Goal: Transaction & Acquisition: Purchase product/service

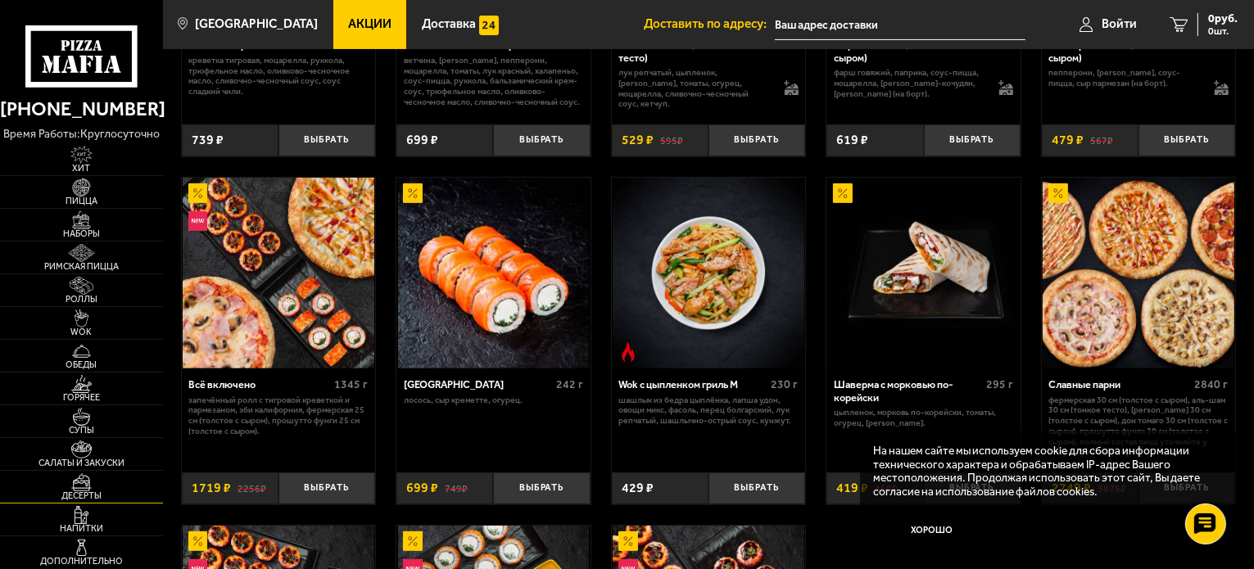
scroll to position [599, 0]
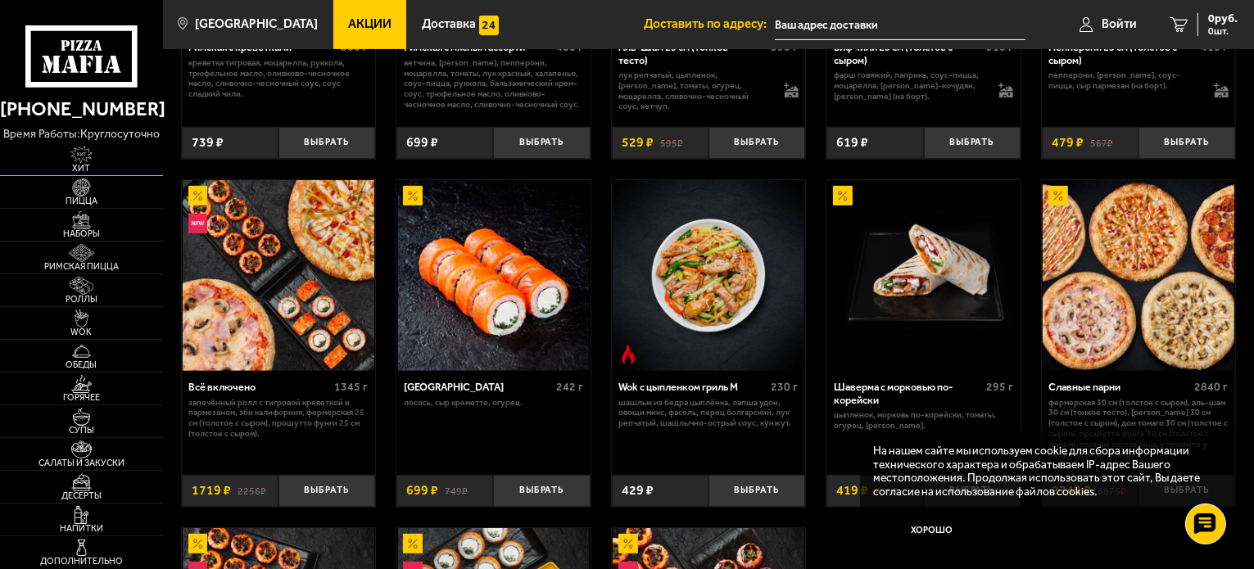
click at [72, 170] on span "Хит" at bounding box center [81, 168] width 163 height 9
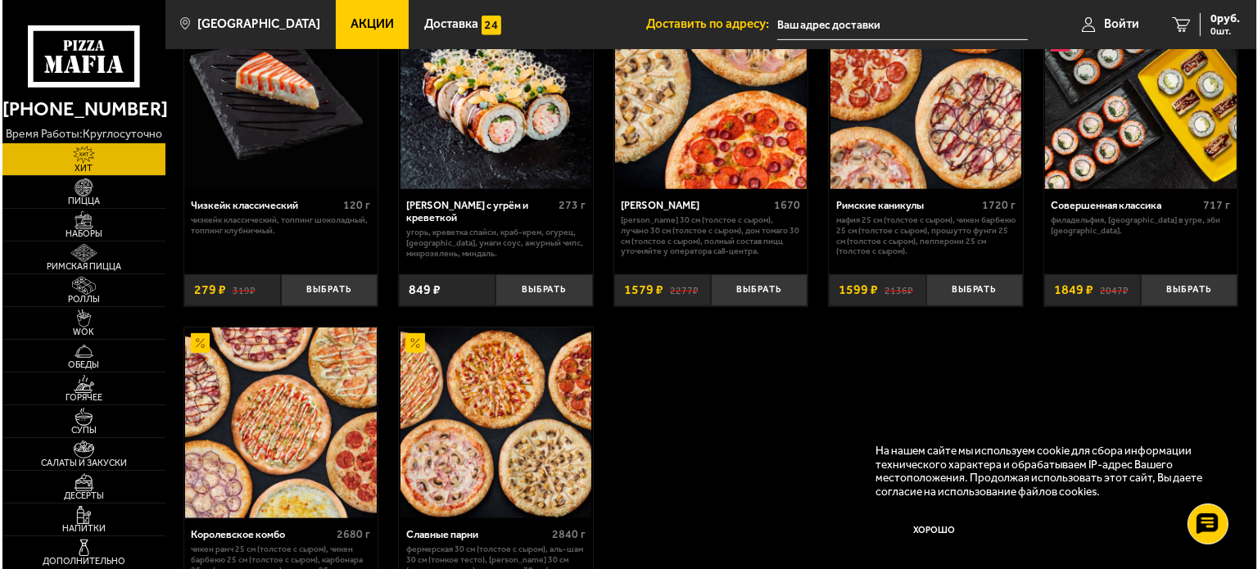
scroll to position [839, 0]
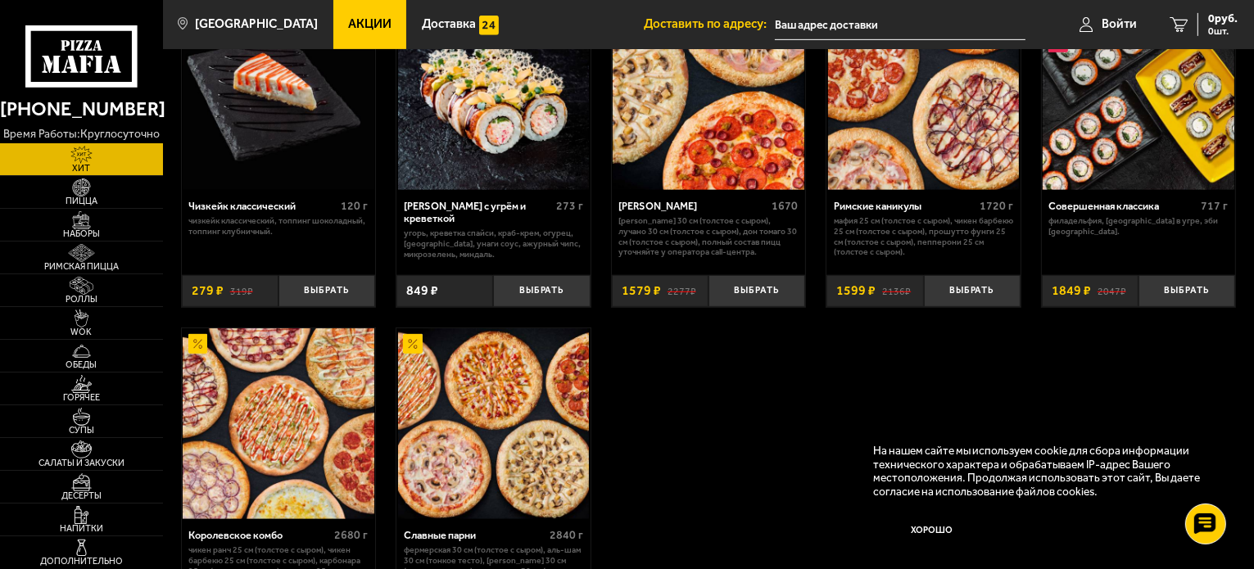
click at [880, 175] on img at bounding box center [924, 94] width 192 height 192
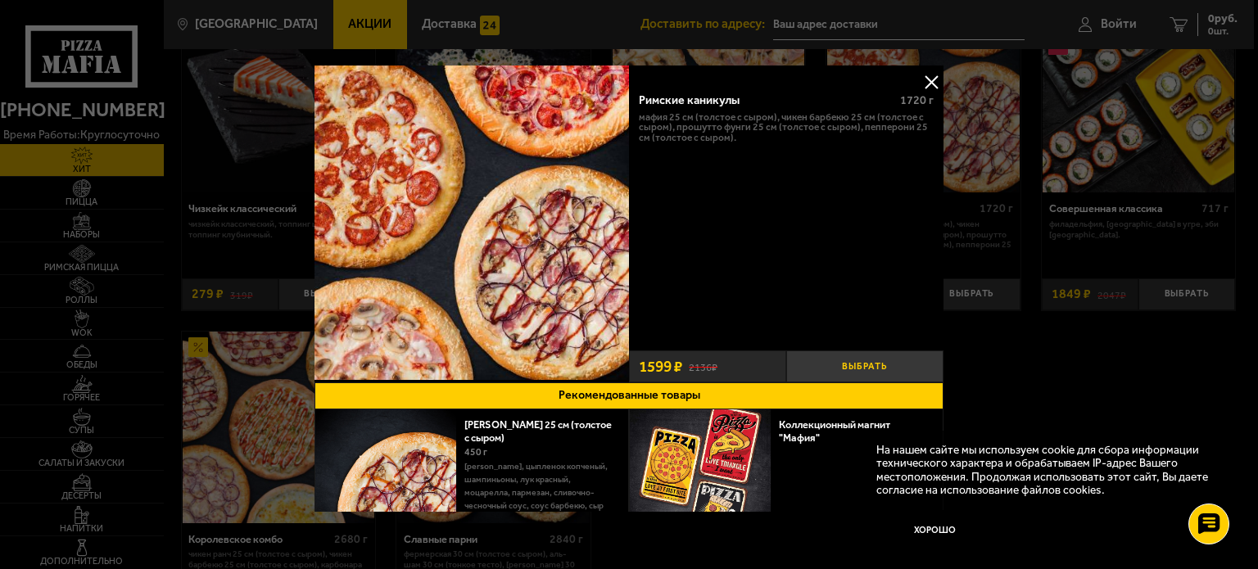
click at [844, 355] on button "Выбрать" at bounding box center [864, 367] width 157 height 32
click at [930, 71] on button at bounding box center [931, 82] width 25 height 25
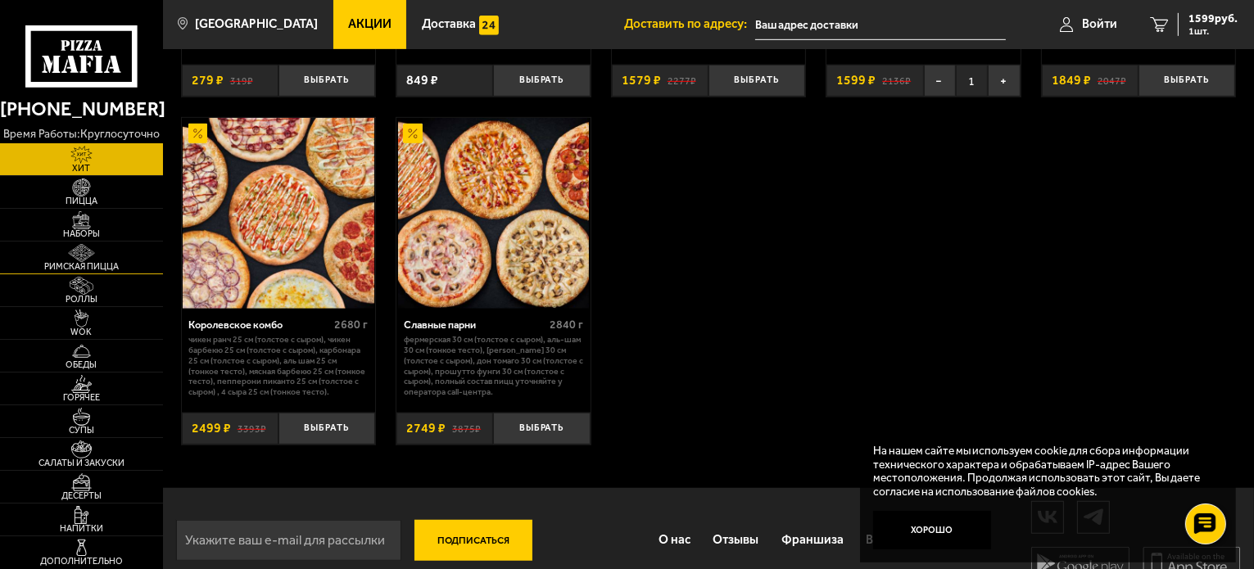
scroll to position [1077, 0]
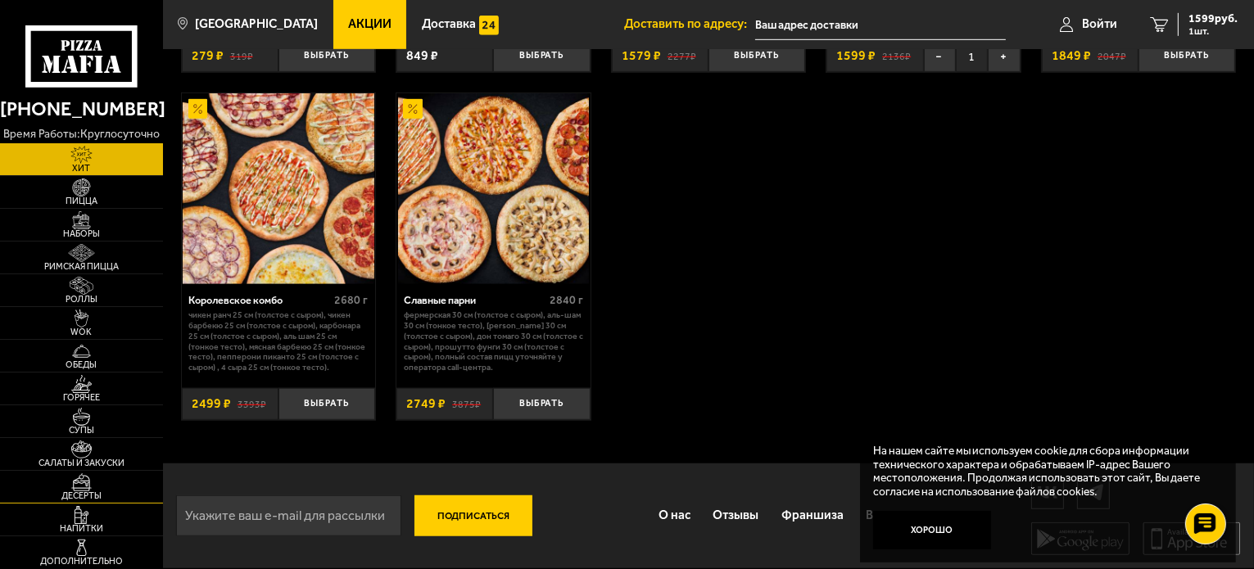
click at [85, 484] on img at bounding box center [82, 482] width 50 height 18
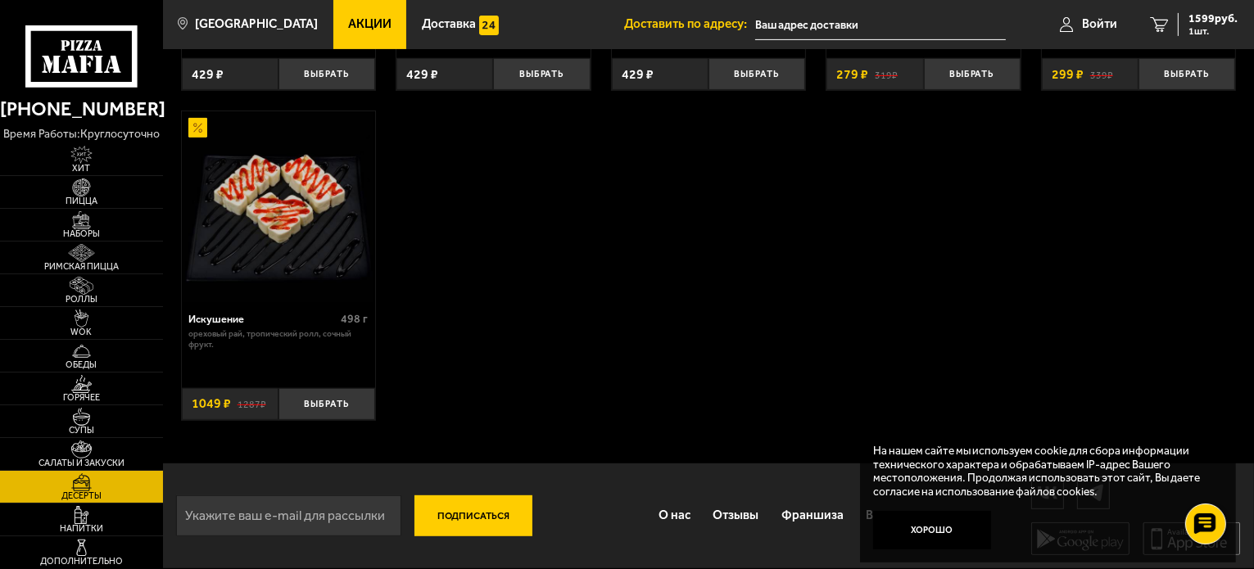
scroll to position [684, 0]
click at [134, 448] on link "Салаты и закуски" at bounding box center [81, 454] width 163 height 32
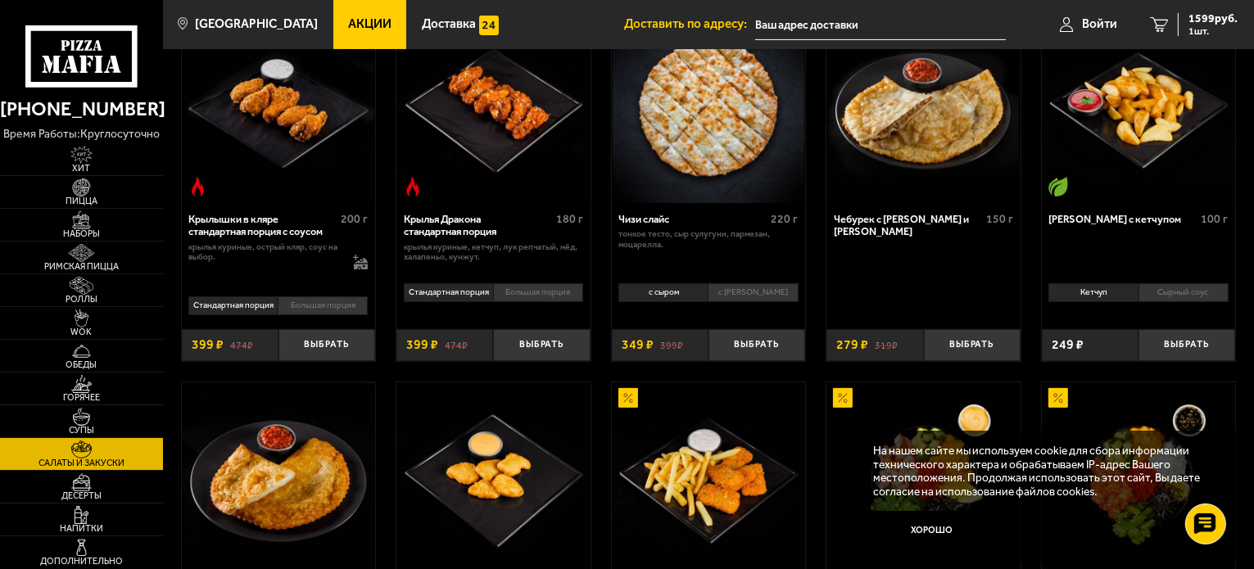
scroll to position [493, 0]
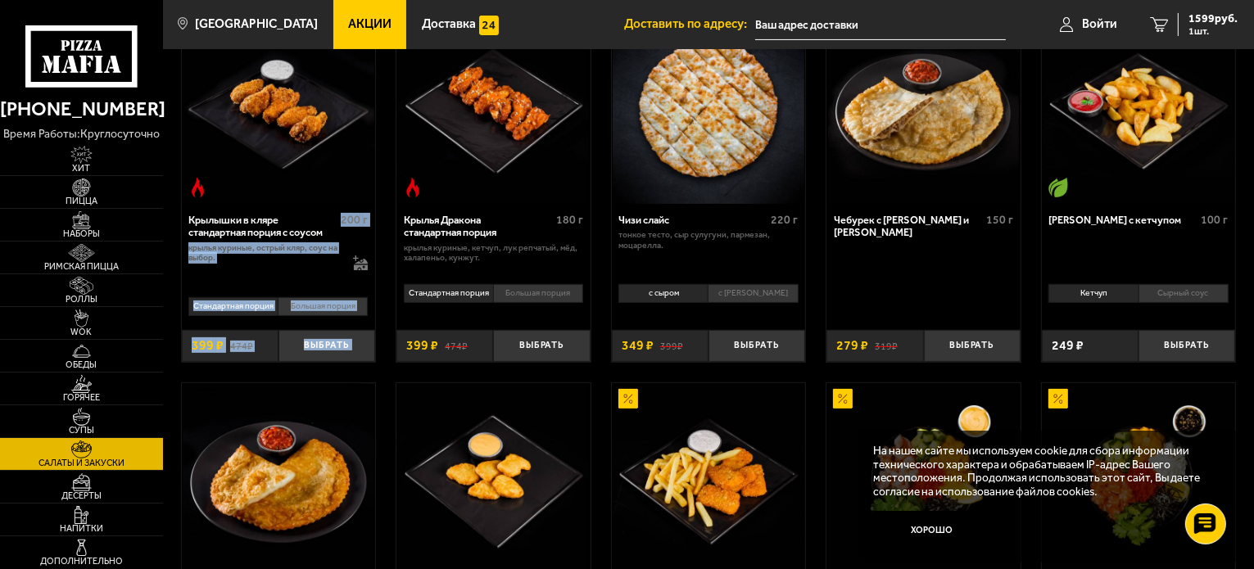
drag, startPoint x: 344, startPoint y: 230, endPoint x: 382, endPoint y: 188, distance: 57.4
click at [382, 188] on div "Тигровые креветки в кляре 8 шт креветка тигровая, темпура. Выбрать 639 ₽ 549 ₽ …" at bounding box center [708, 167] width 1091 height 1086
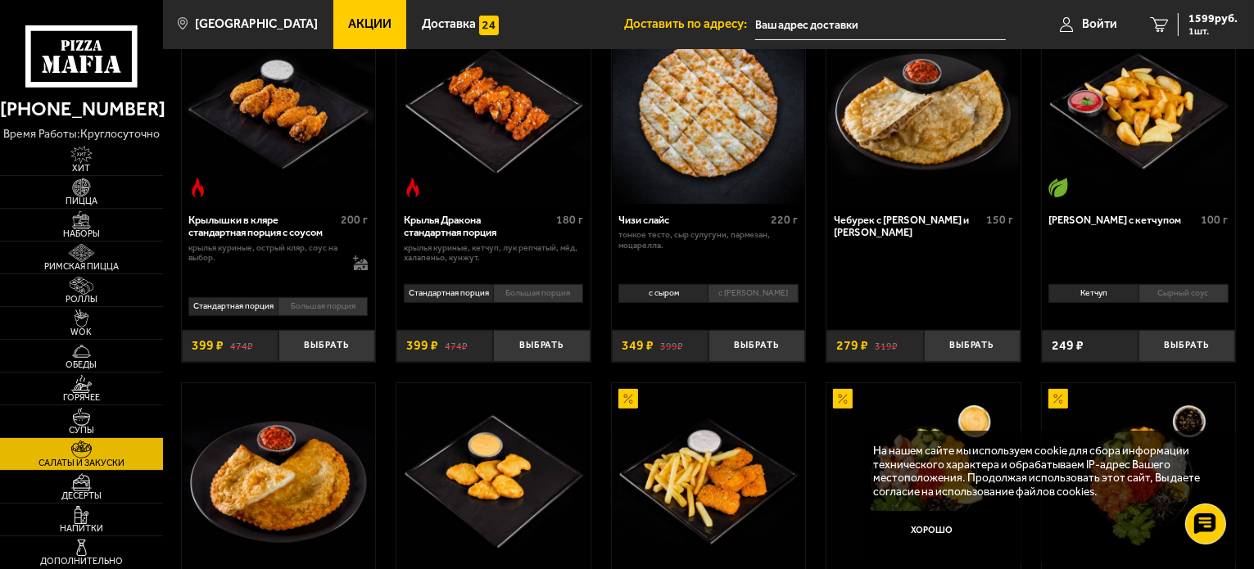
click at [314, 259] on p "крылья куриные, острый кляр, соус на выбор." at bounding box center [264, 253] width 152 height 21
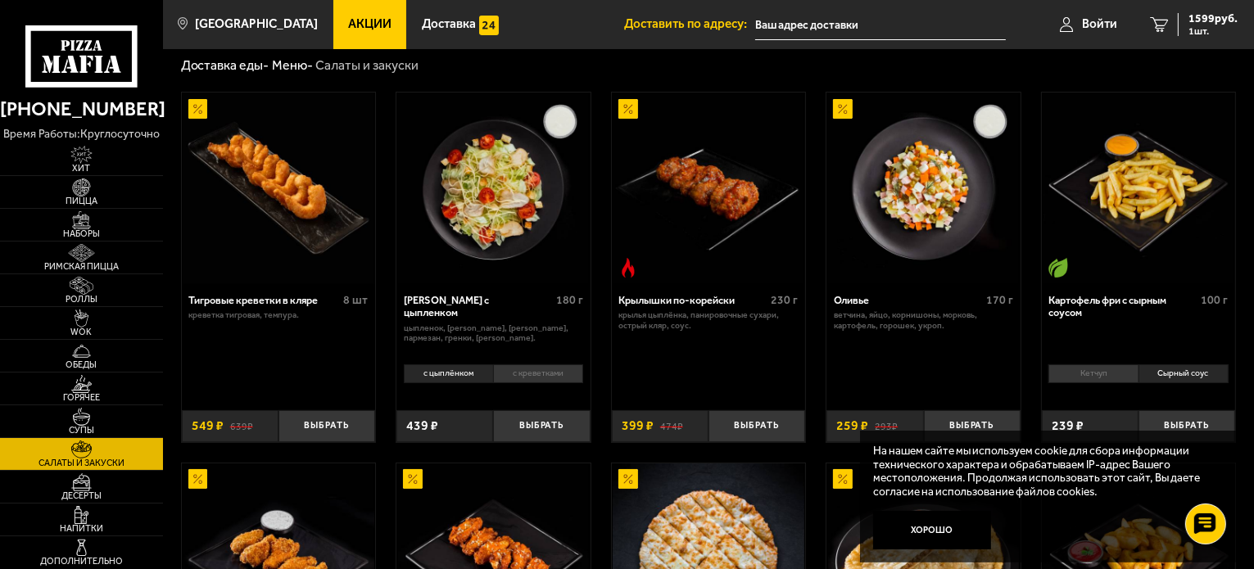
scroll to position [0, 0]
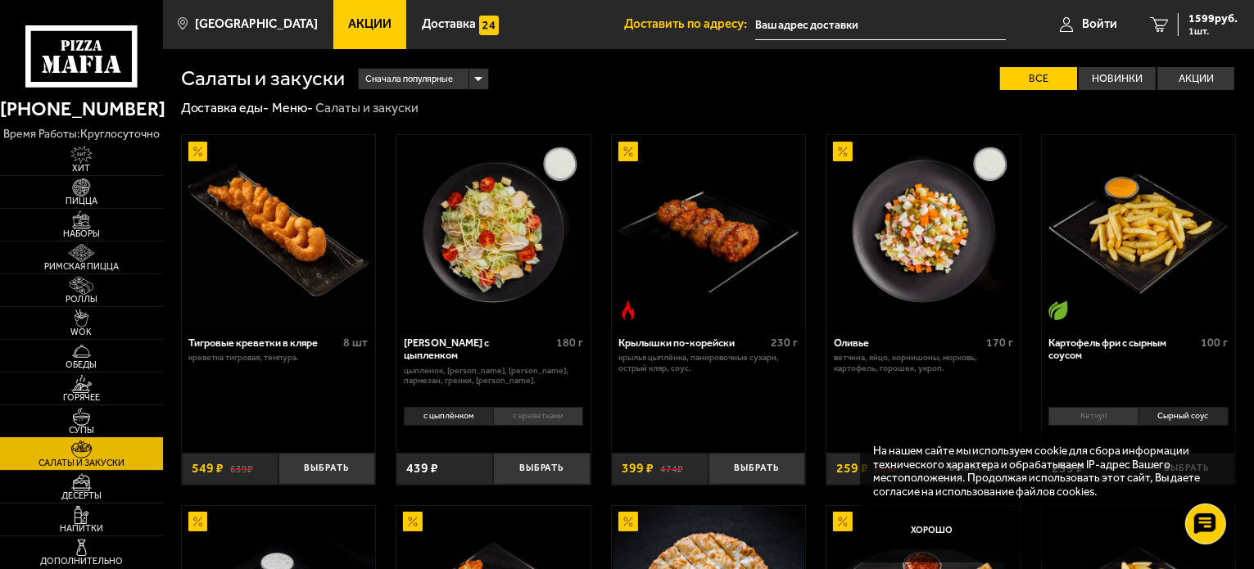
click at [102, 421] on img at bounding box center [82, 417] width 50 height 18
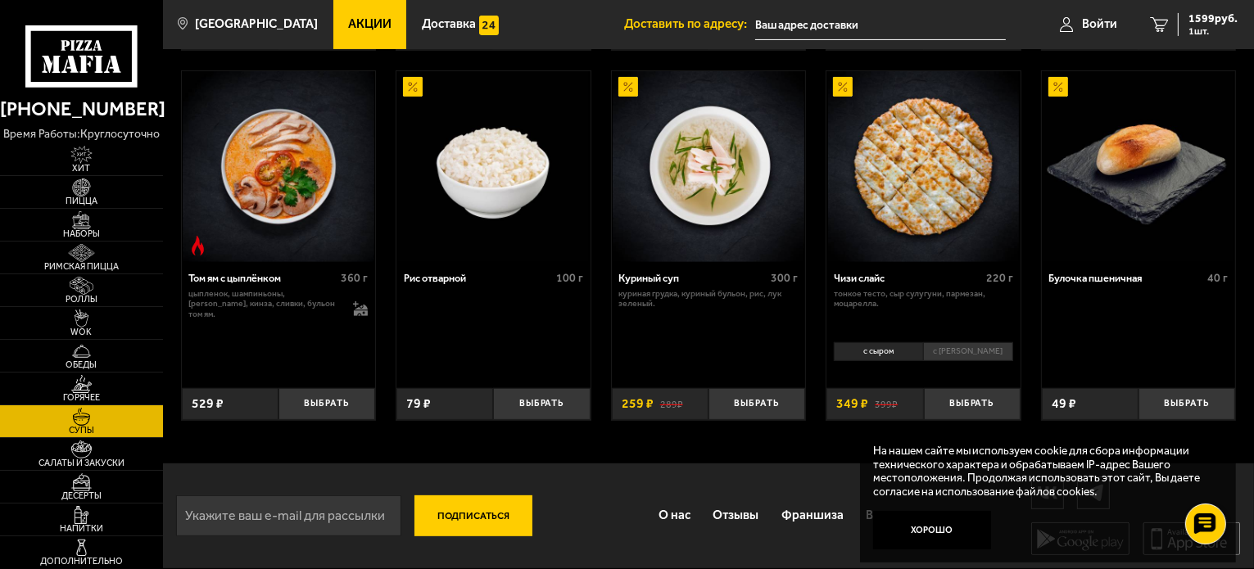
scroll to position [545, 0]
click at [83, 391] on img at bounding box center [82, 384] width 50 height 18
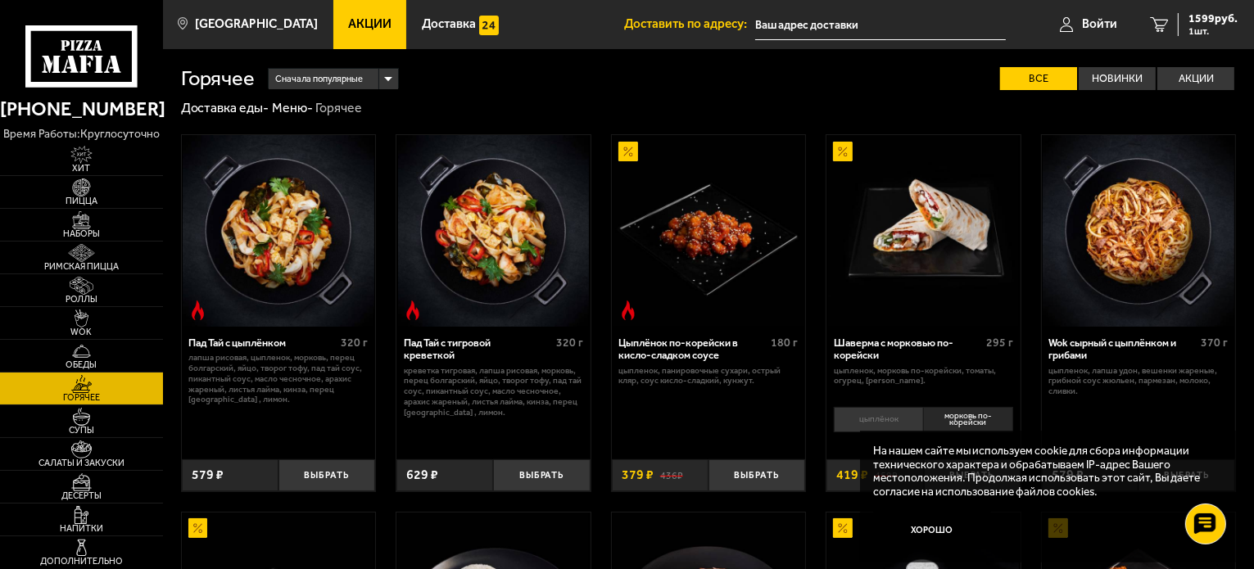
click at [747, 256] on img at bounding box center [709, 231] width 192 height 192
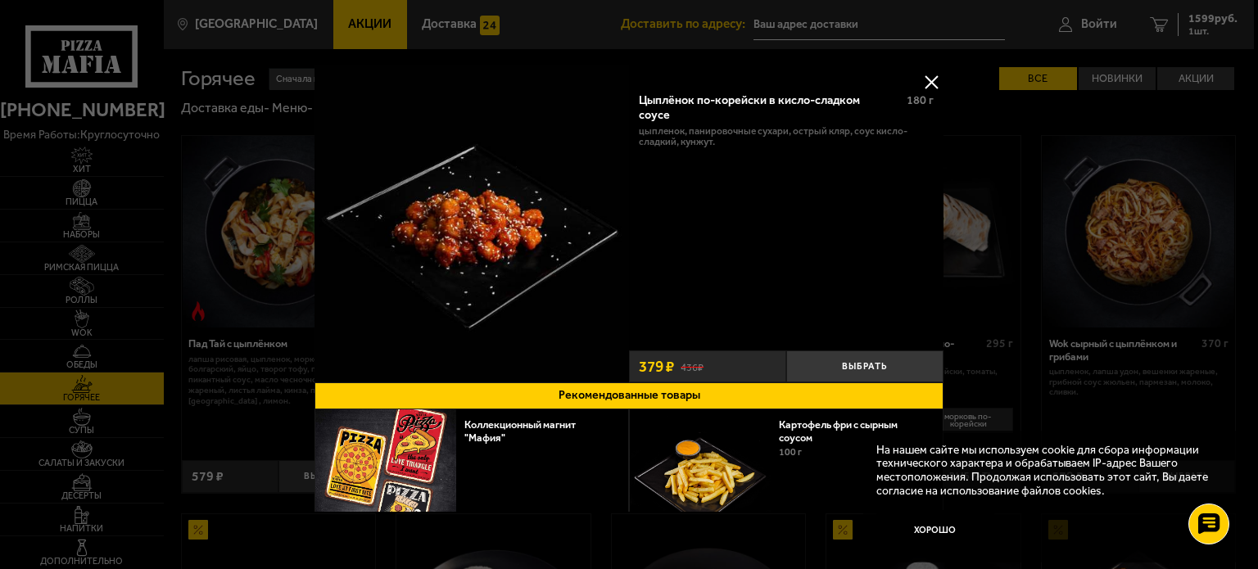
click at [508, 225] on img at bounding box center [471, 223] width 314 height 314
click at [983, 275] on div at bounding box center [629, 284] width 1258 height 569
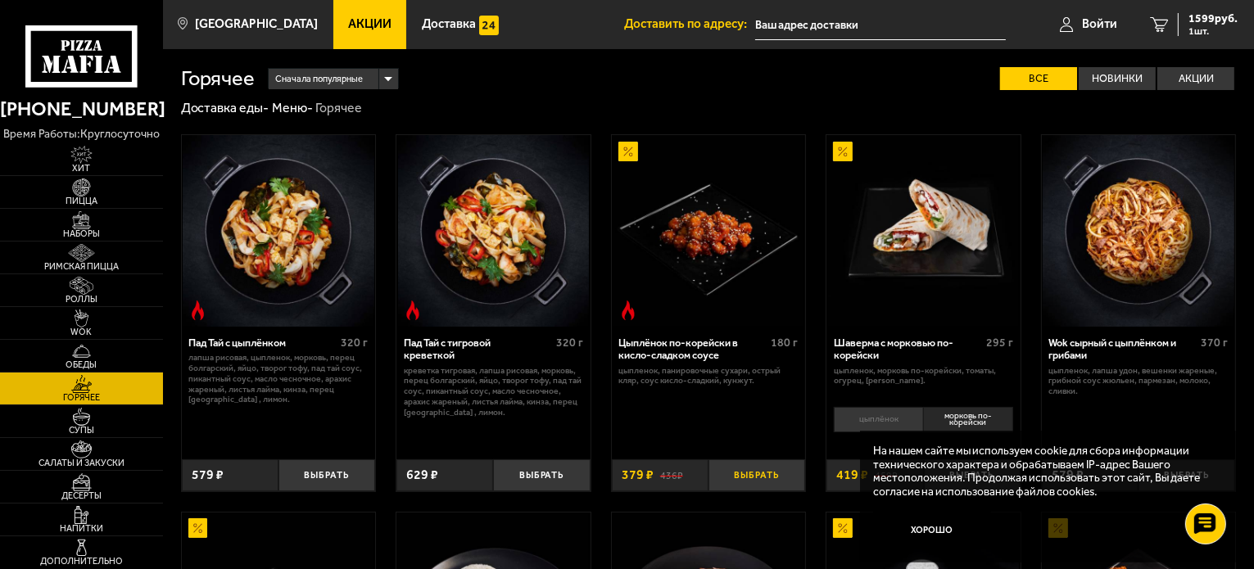
click at [752, 472] on button "Выбрать" at bounding box center [756, 475] width 97 height 32
click at [98, 345] on img at bounding box center [82, 351] width 50 height 18
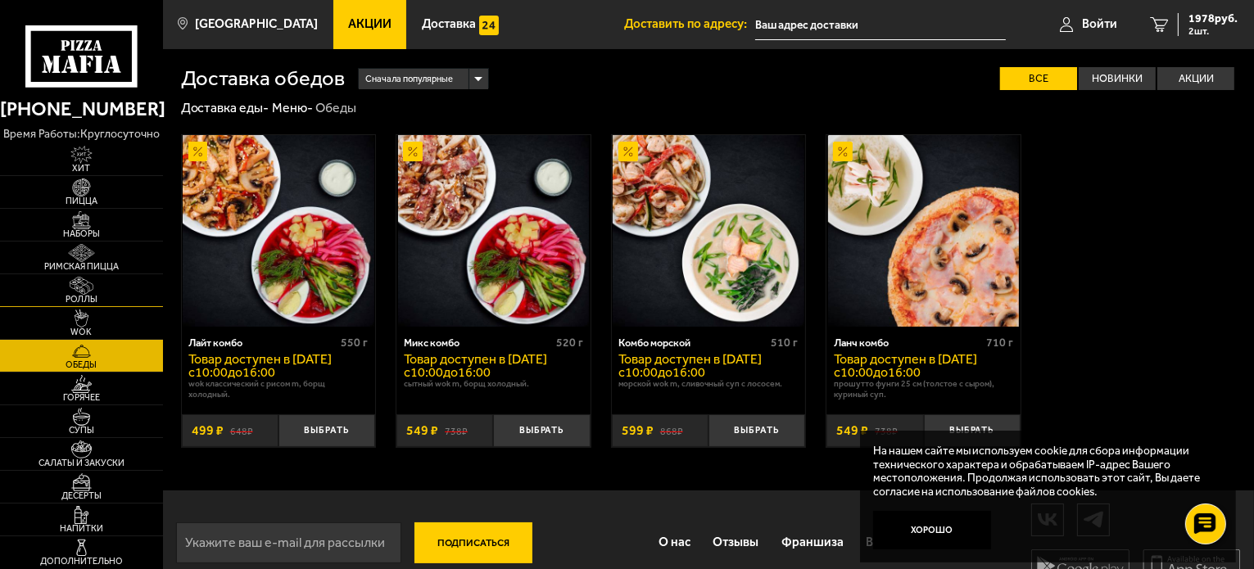
click at [81, 283] on img at bounding box center [82, 286] width 50 height 18
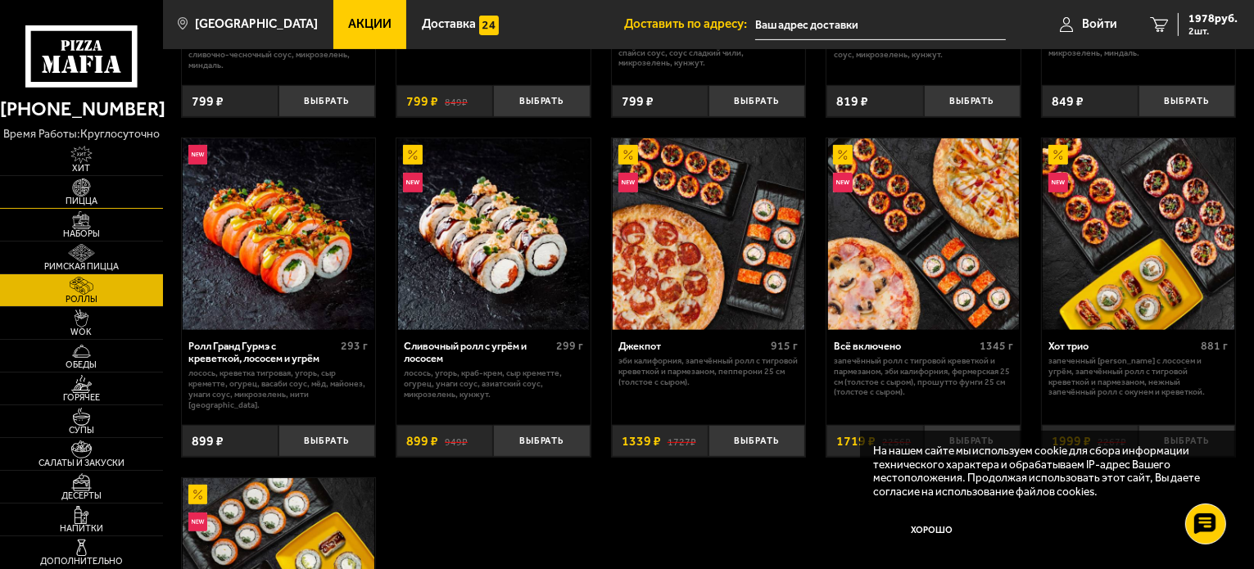
scroll to position [750, 0]
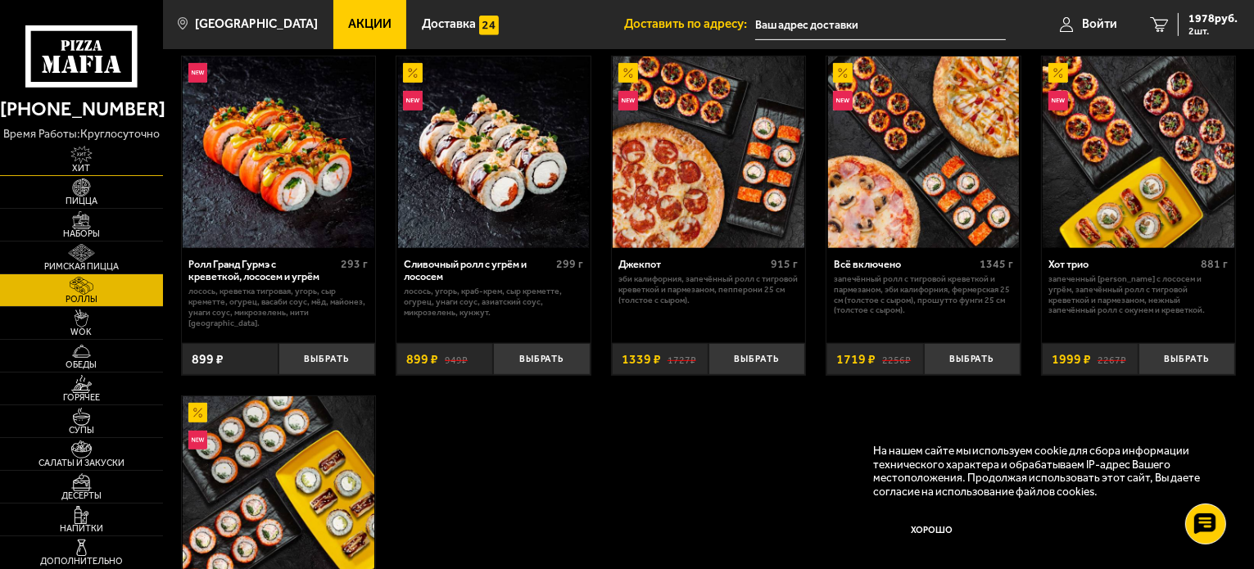
click at [73, 159] on img at bounding box center [82, 155] width 50 height 18
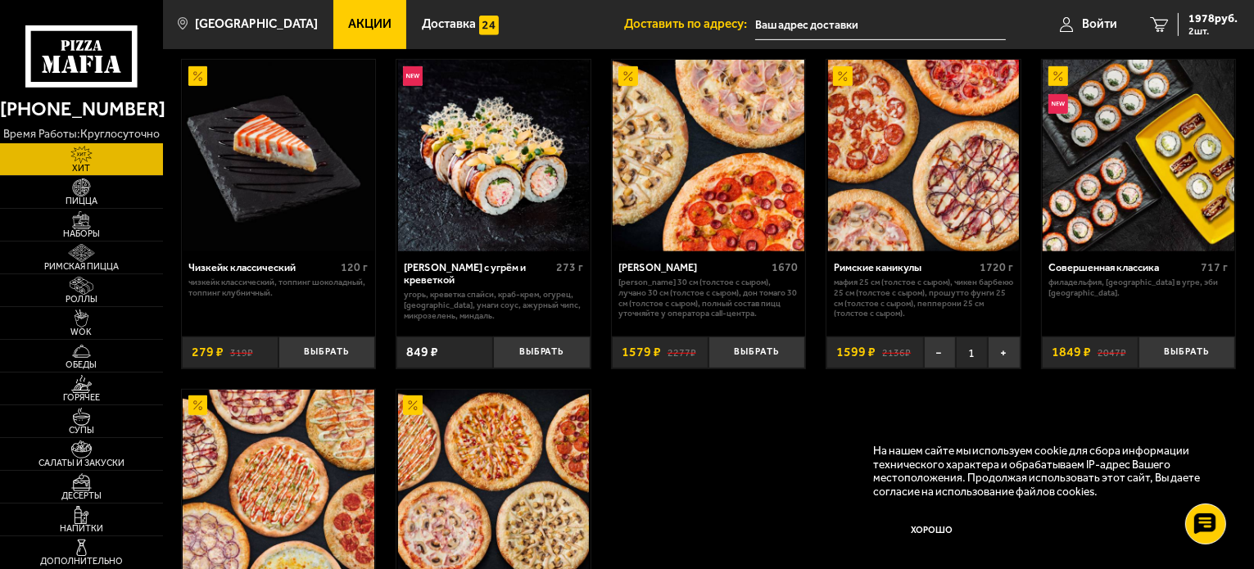
scroll to position [779, 0]
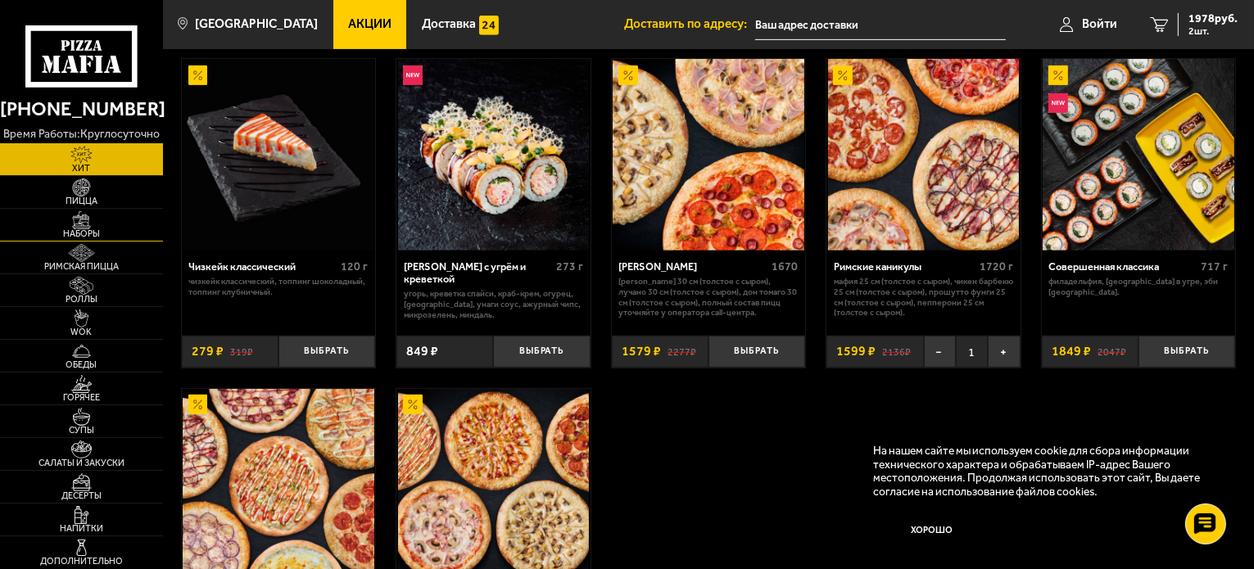
click at [109, 228] on link "Наборы" at bounding box center [81, 225] width 163 height 32
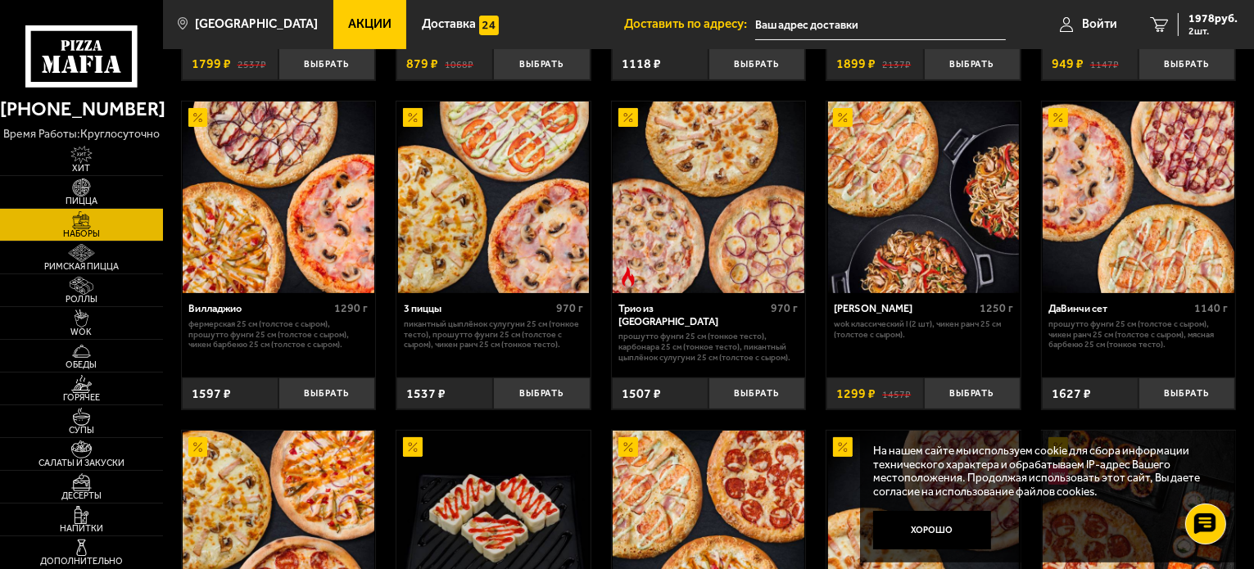
scroll to position [370, 0]
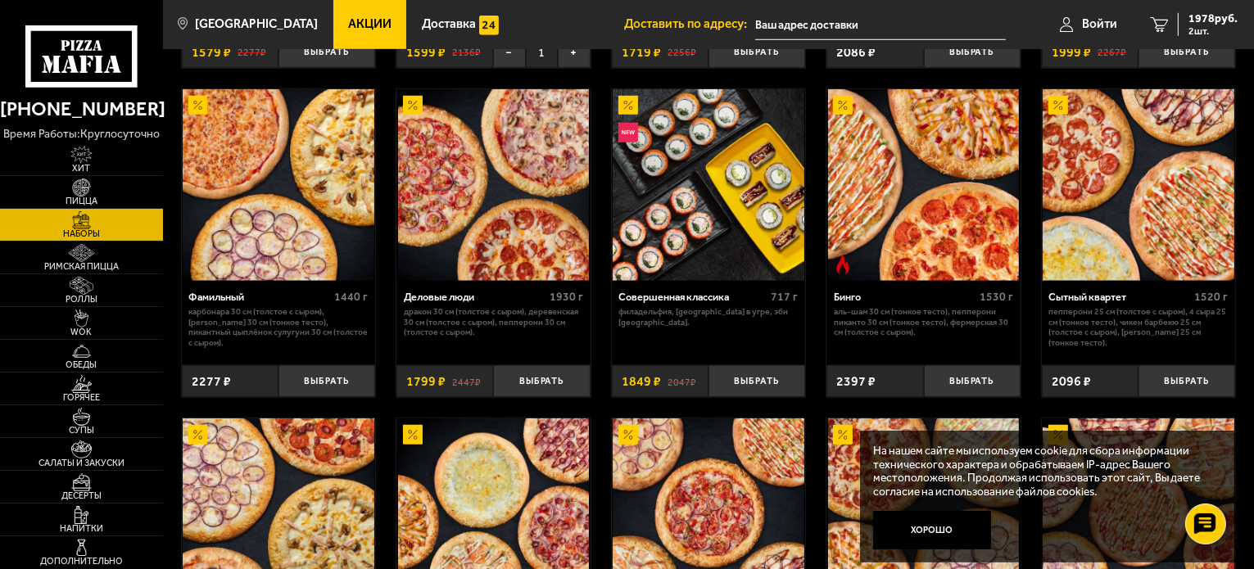
scroll to position [1369, 0]
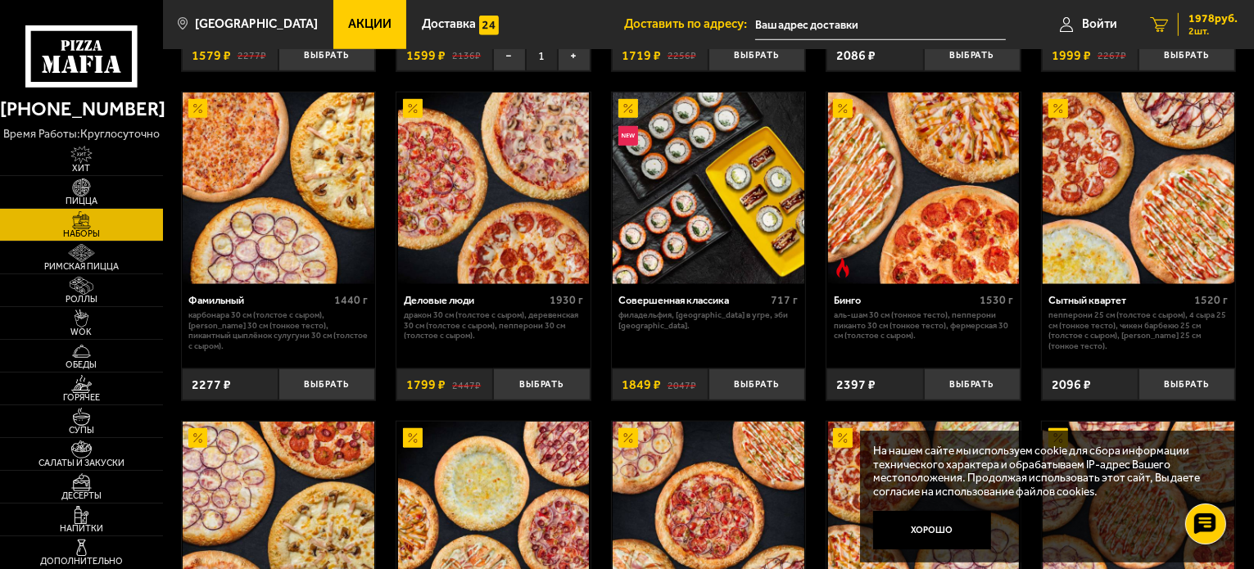
click at [1197, 14] on span "1978 руб." at bounding box center [1212, 18] width 49 height 11
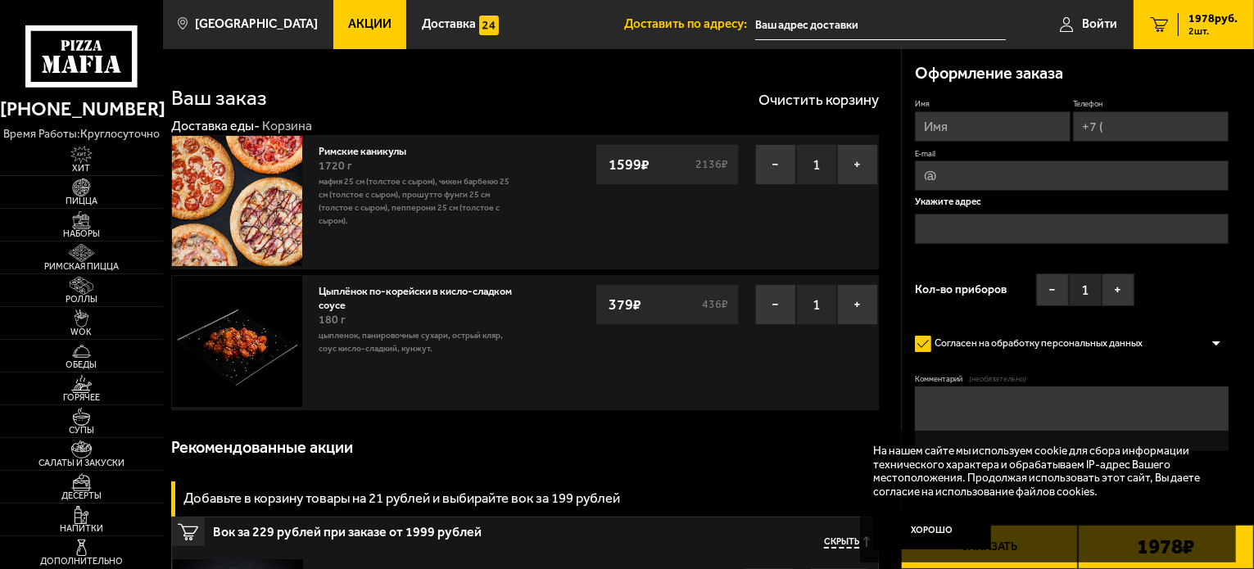
click at [598, 265] on div "Римские каникулы 1720 г Мафия 25 см (толстое с сыром), Чикен Барбекю 25 см (тол…" at bounding box center [525, 202] width 708 height 134
click at [761, 174] on button "−" at bounding box center [775, 164] width 41 height 41
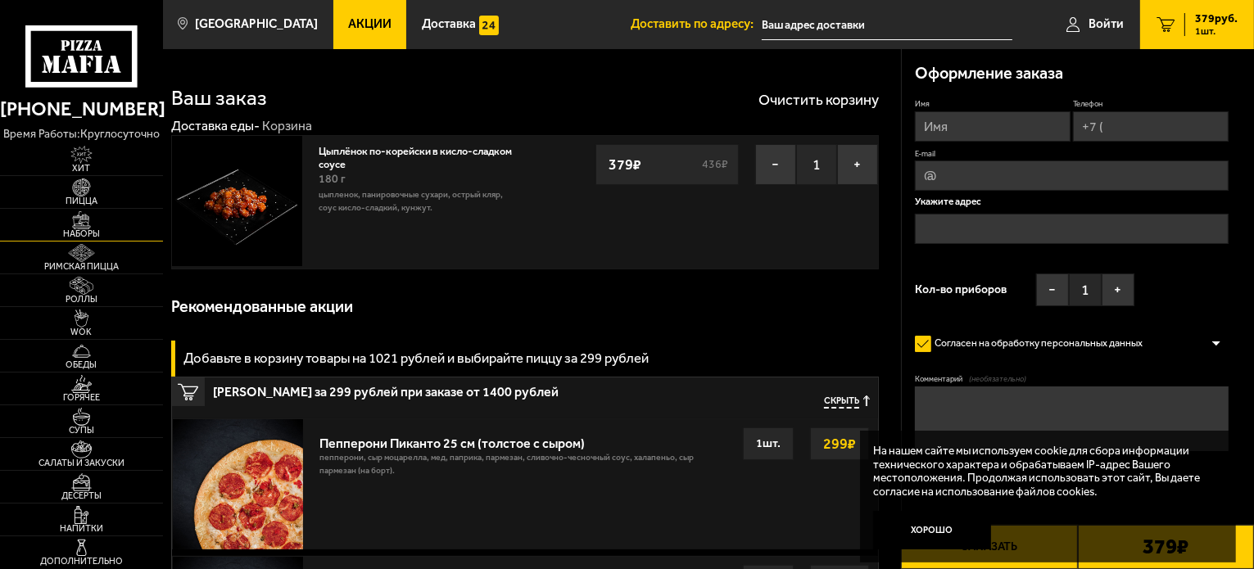
click at [106, 232] on span "Наборы" at bounding box center [81, 233] width 163 height 9
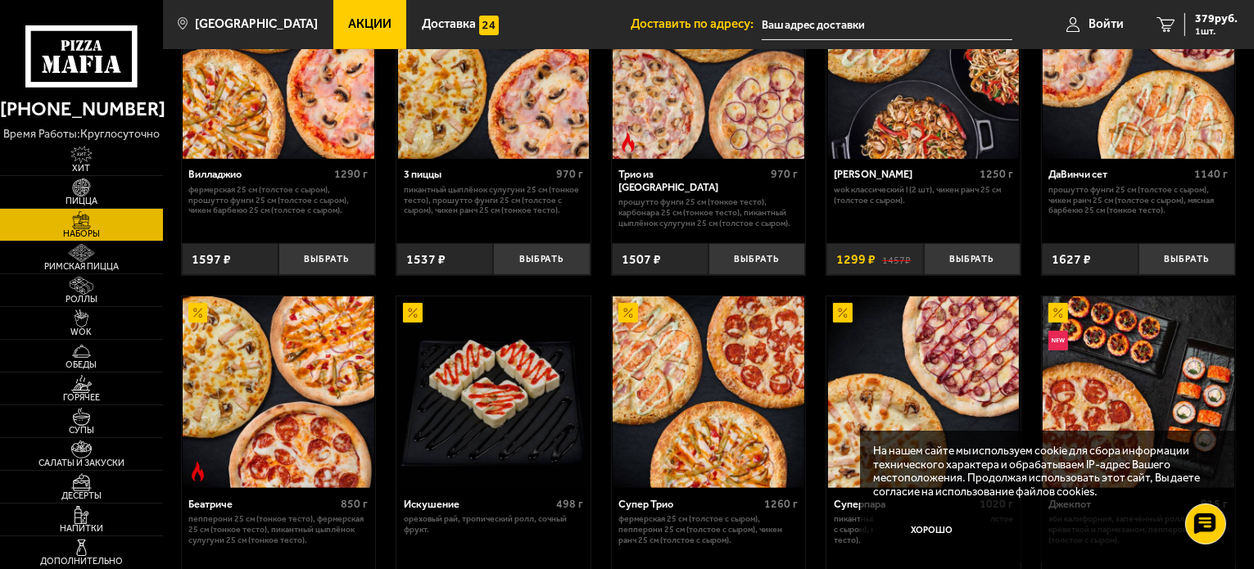
scroll to position [499, 0]
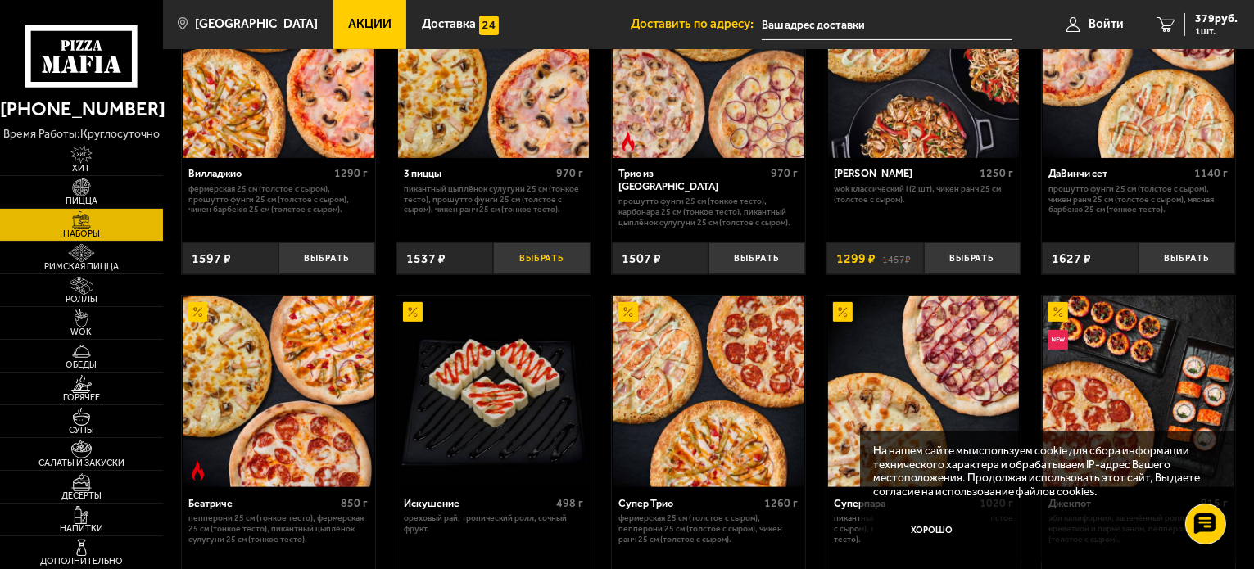
click at [532, 264] on button "Выбрать" at bounding box center [541, 258] width 97 height 32
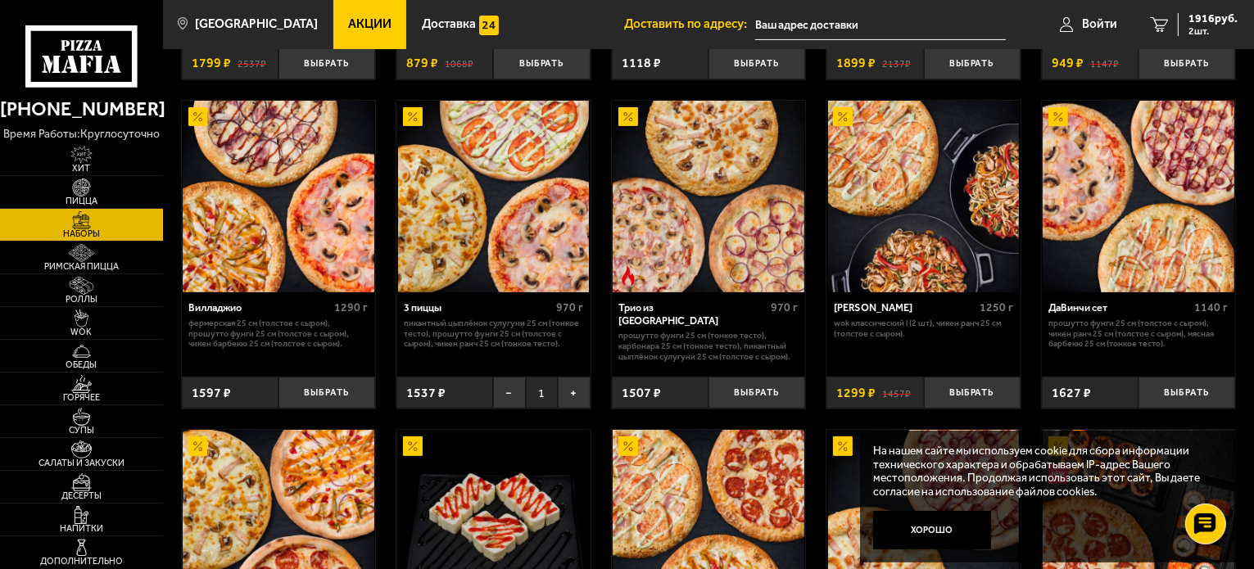
scroll to position [359, 0]
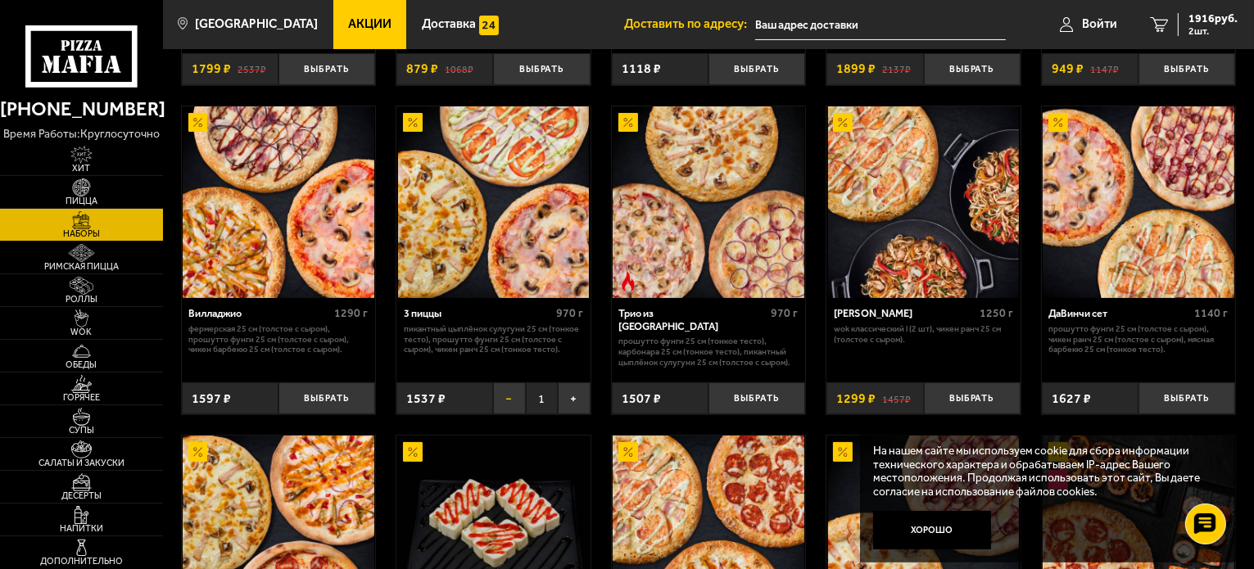
click at [507, 389] on button "−" at bounding box center [509, 398] width 32 height 32
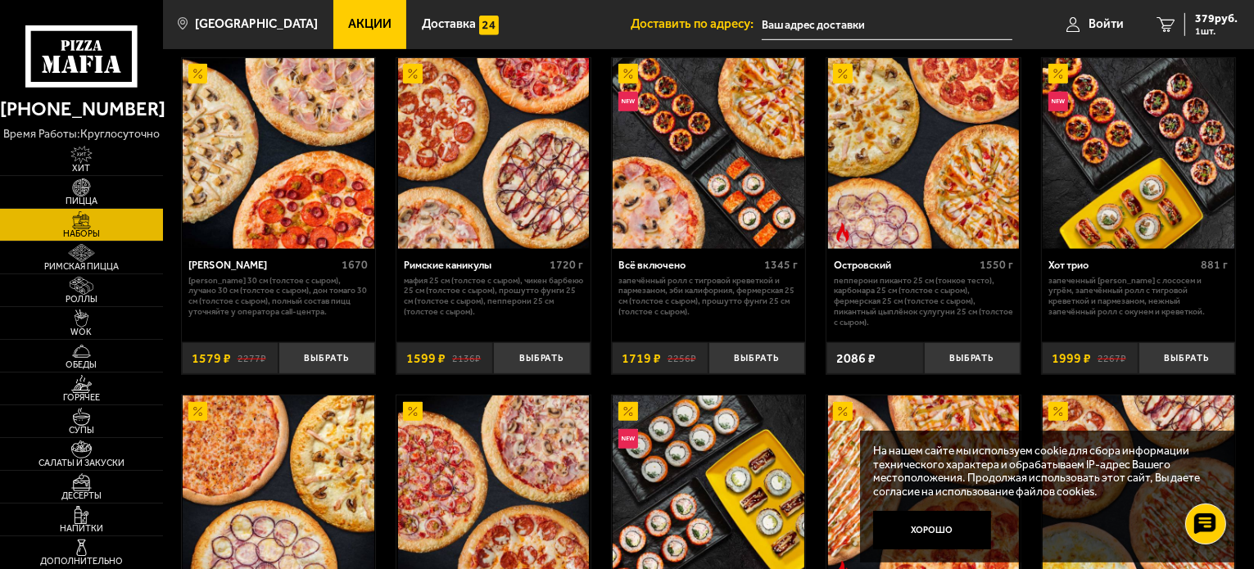
scroll to position [1067, 0]
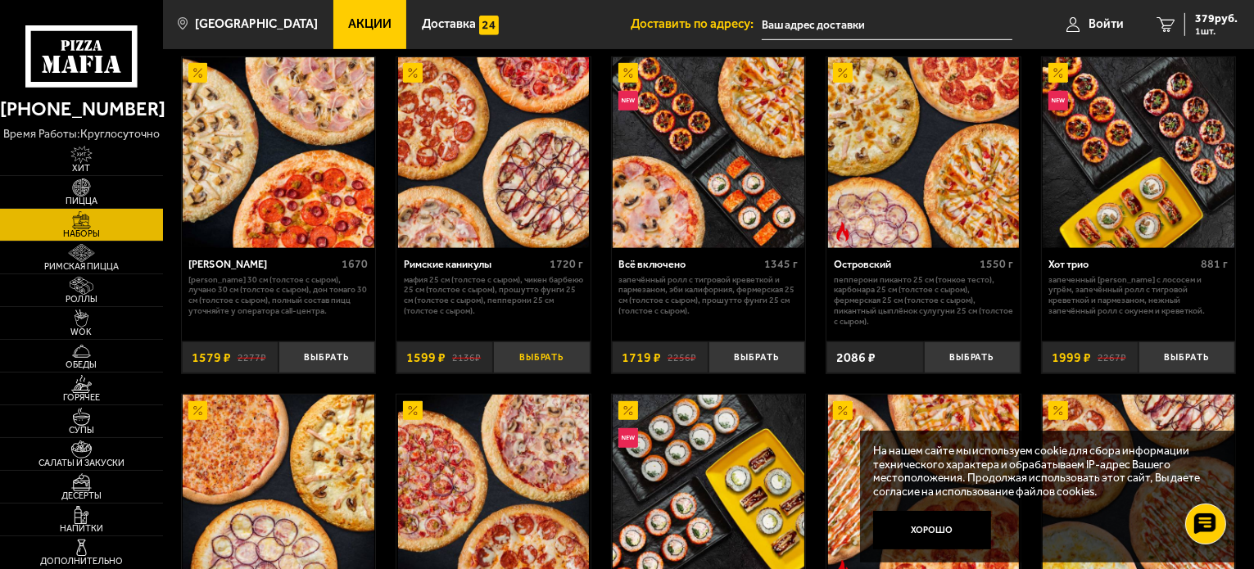
click at [521, 360] on button "Выбрать" at bounding box center [541, 358] width 97 height 32
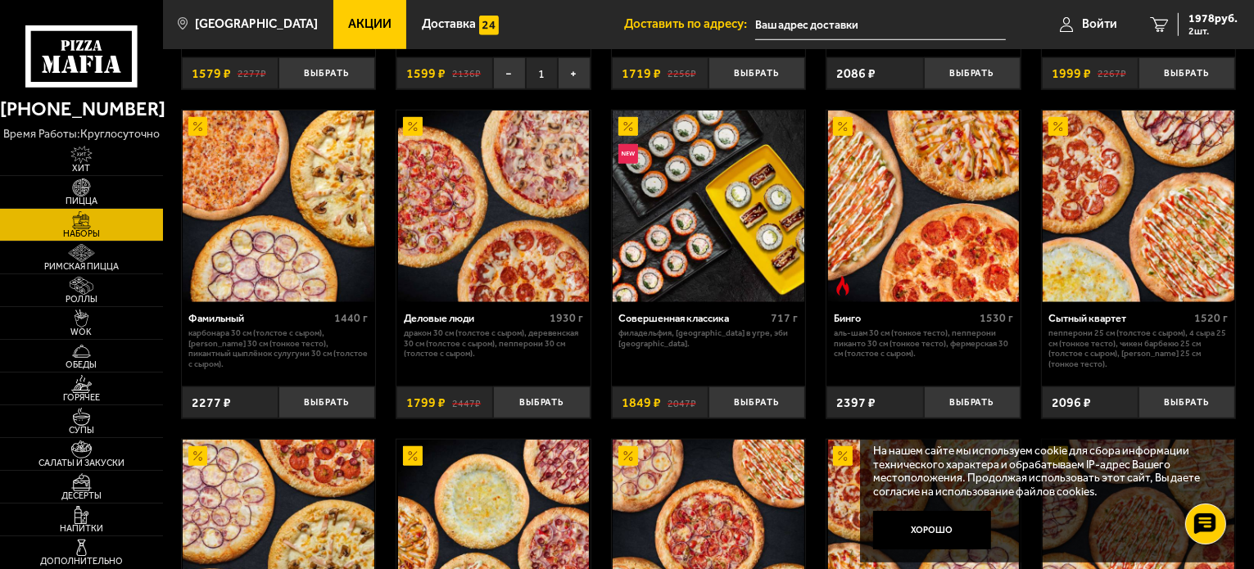
scroll to position [1473, 0]
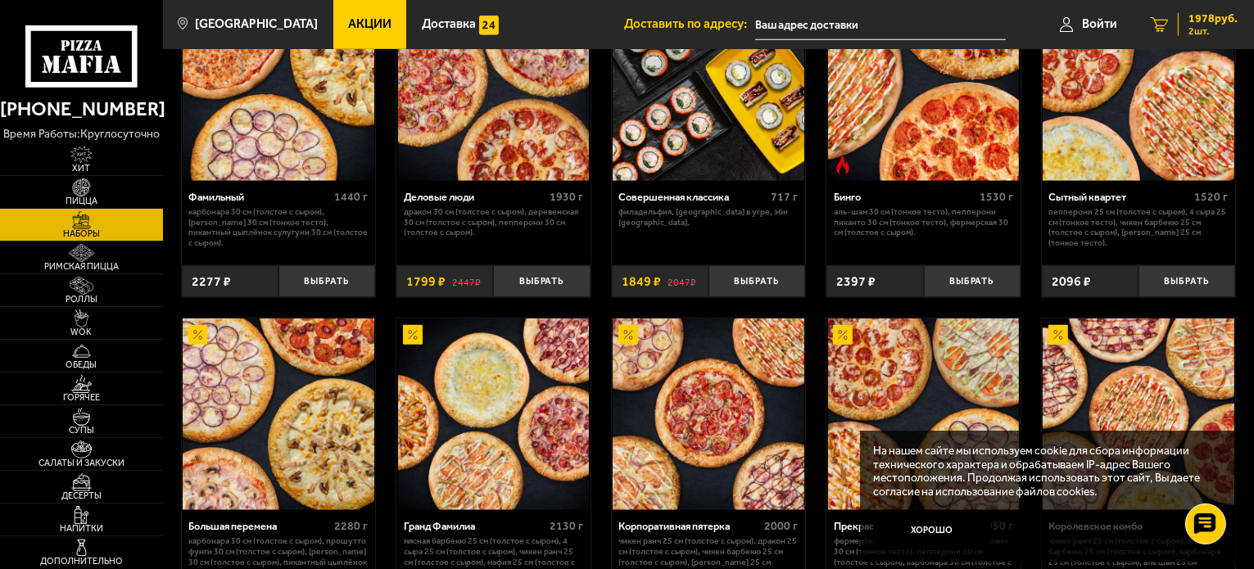
click at [1198, 26] on span "2 шт." at bounding box center [1212, 31] width 49 height 10
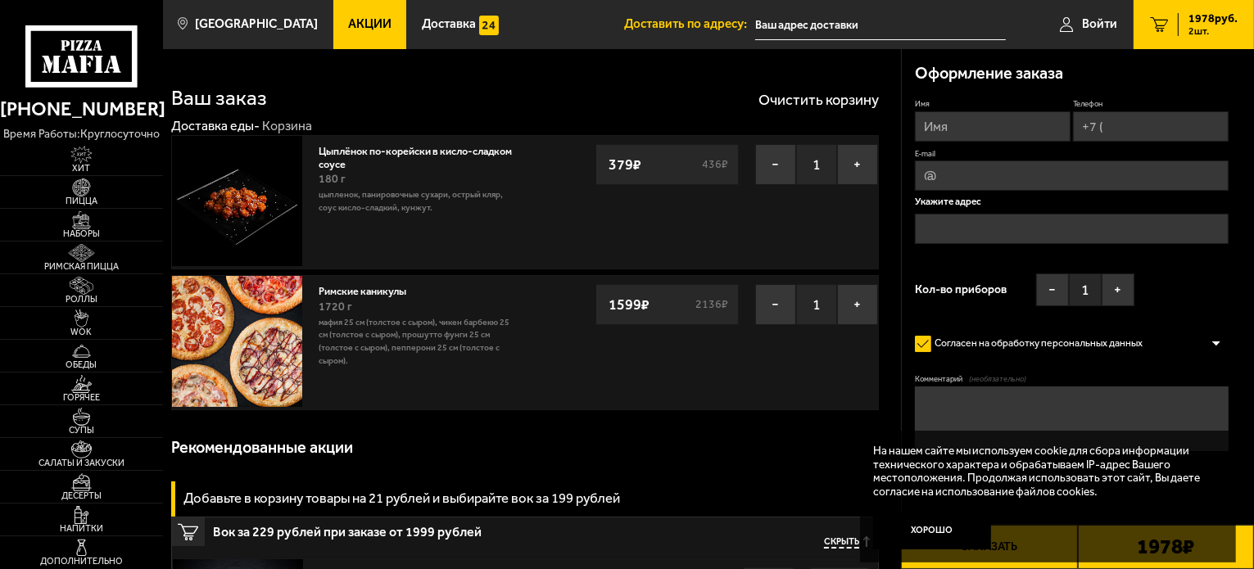
click at [901, 27] on input "text" at bounding box center [880, 25] width 251 height 30
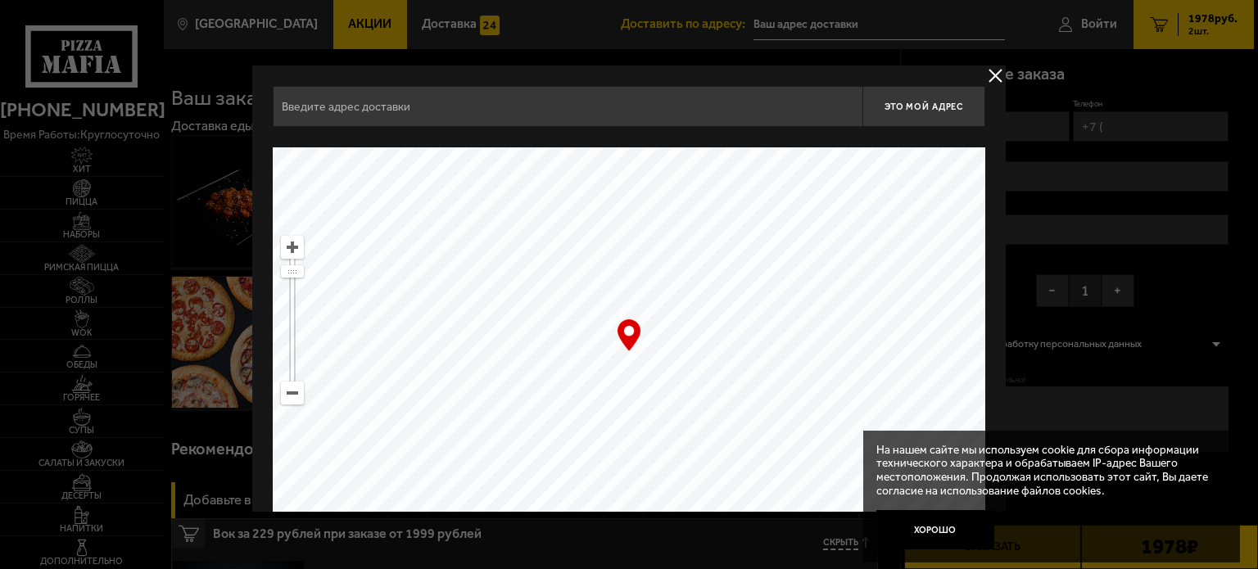
click at [666, 112] on input "text" at bounding box center [568, 106] width 590 height 41
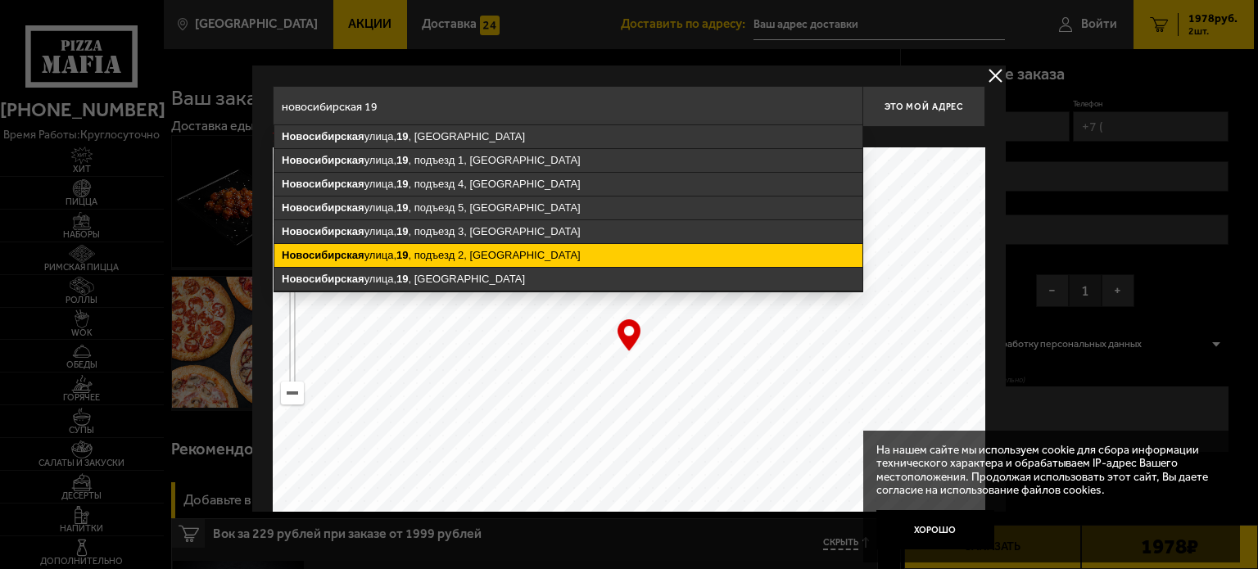
click at [618, 246] on ymaps "[STREET_ADDRESS]" at bounding box center [568, 255] width 588 height 23
type input "[STREET_ADDRESS]"
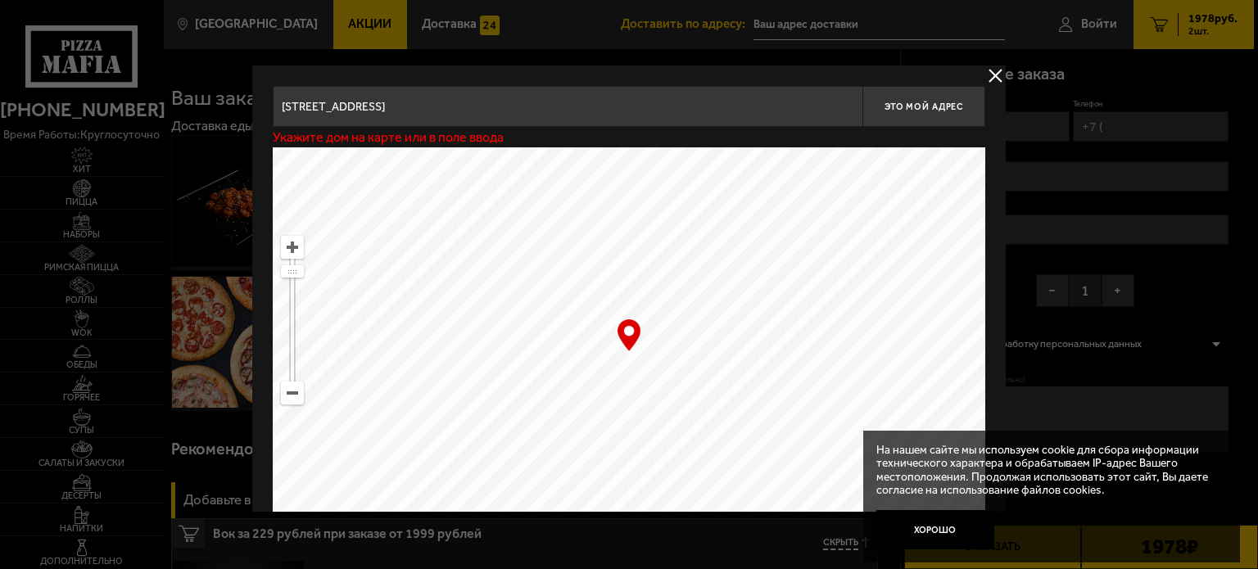
type input "[STREET_ADDRESS]"
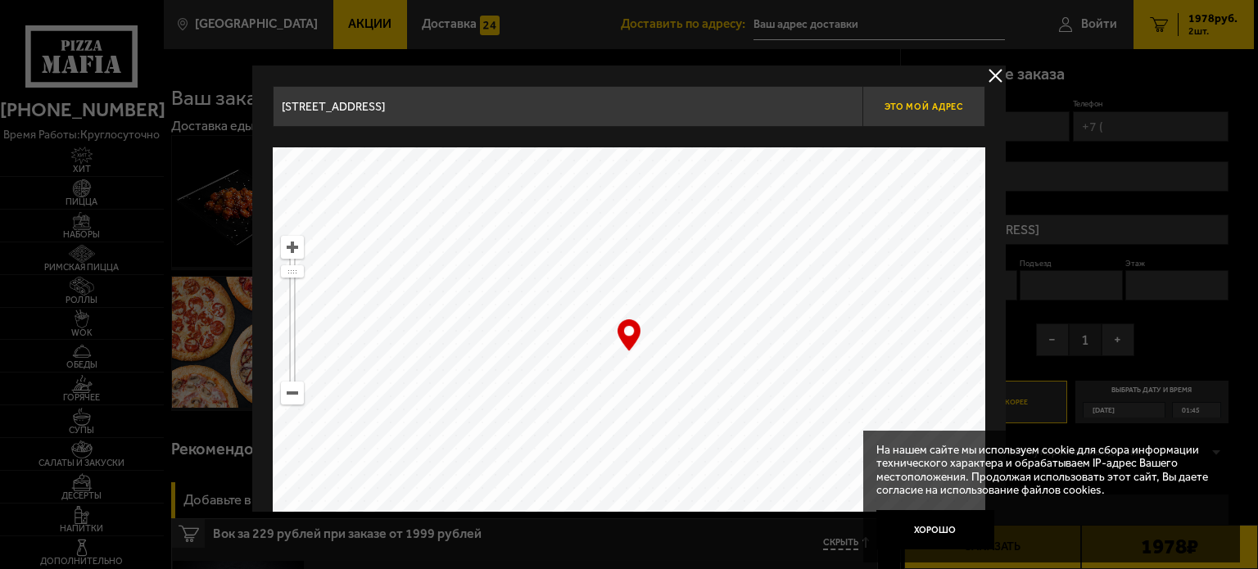
click at [908, 110] on span "Это мой адрес" at bounding box center [923, 107] width 79 height 11
type input "[STREET_ADDRESS]"
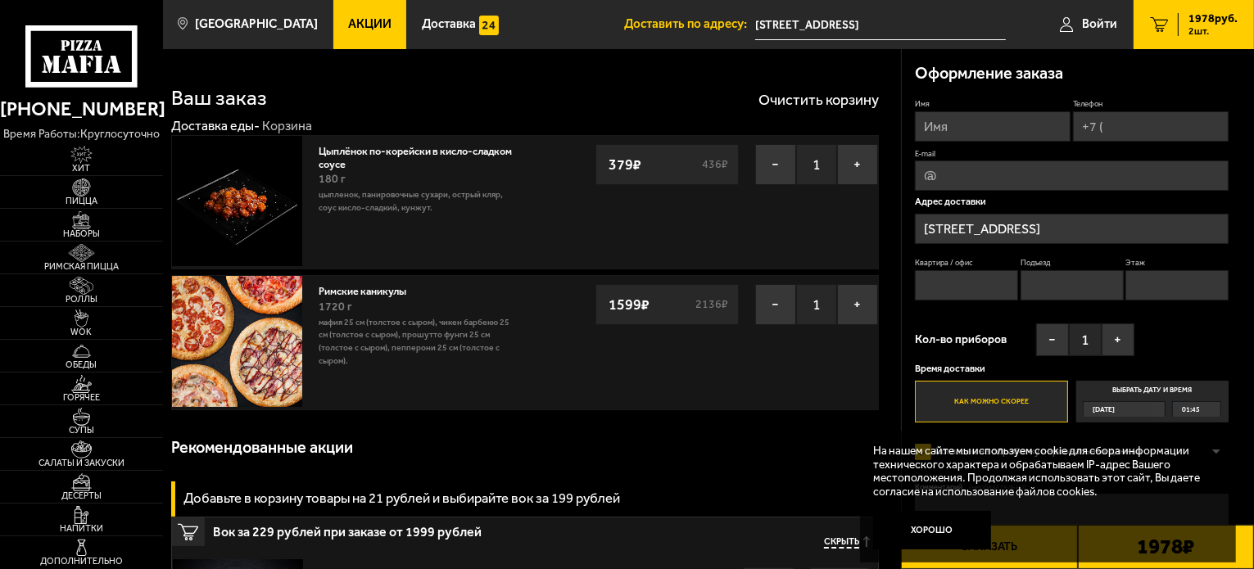
click at [959, 294] on input "Квартира / офис" at bounding box center [966, 285] width 103 height 30
type input "38"
click at [1044, 281] on input "Подъезд" at bounding box center [1071, 285] width 103 height 30
type input "2"
click at [1165, 289] on input "Этаж" at bounding box center [1176, 285] width 103 height 30
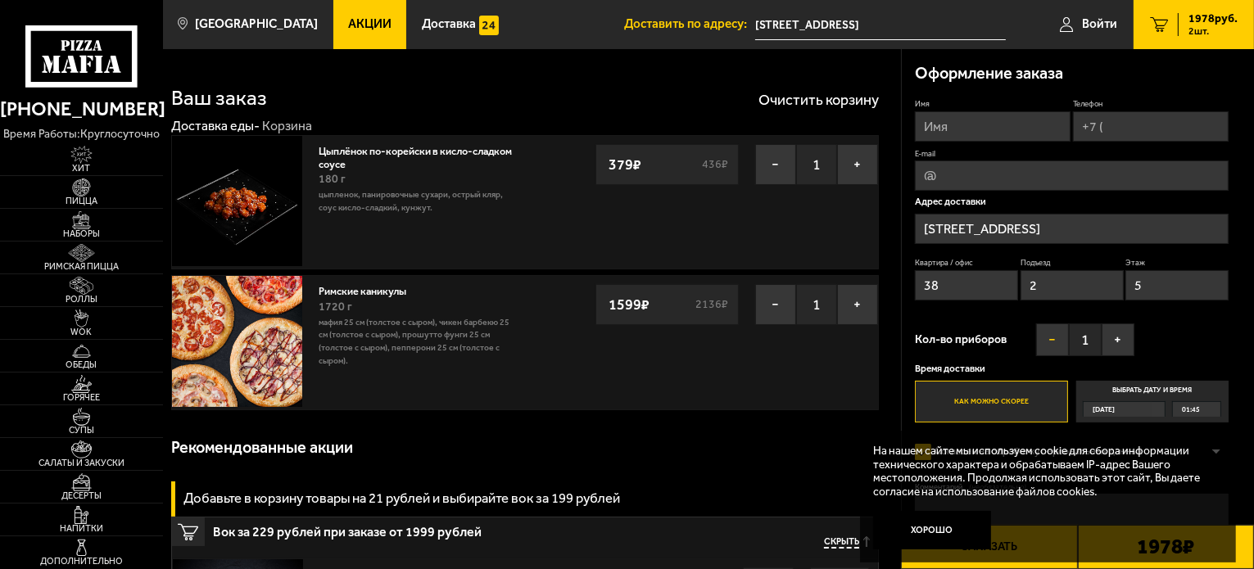
type input "5"
click at [1047, 347] on button "−" at bounding box center [1052, 339] width 33 height 33
click at [1111, 334] on button "+" at bounding box center [1118, 339] width 33 height 33
click at [970, 135] on input "Имя" at bounding box center [993, 126] width 156 height 30
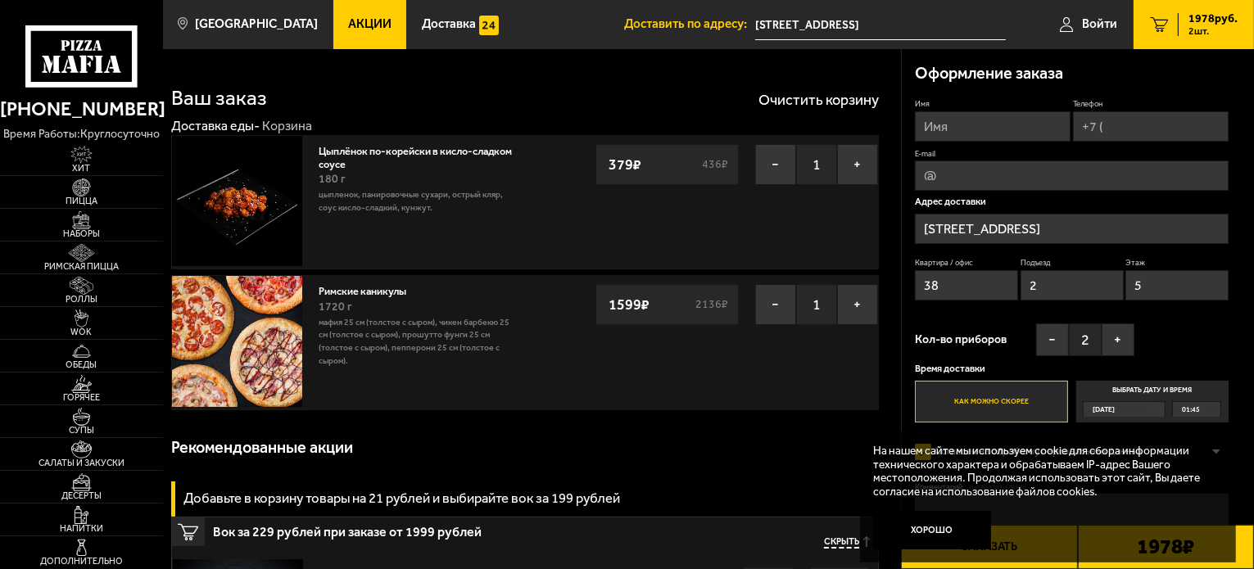
type input "[PERSON_NAME]"
click at [970, 135] on input "Имя" at bounding box center [993, 126] width 156 height 30
type input "Ника"
click at [1130, 125] on input "Телефон" at bounding box center [1151, 126] width 156 height 30
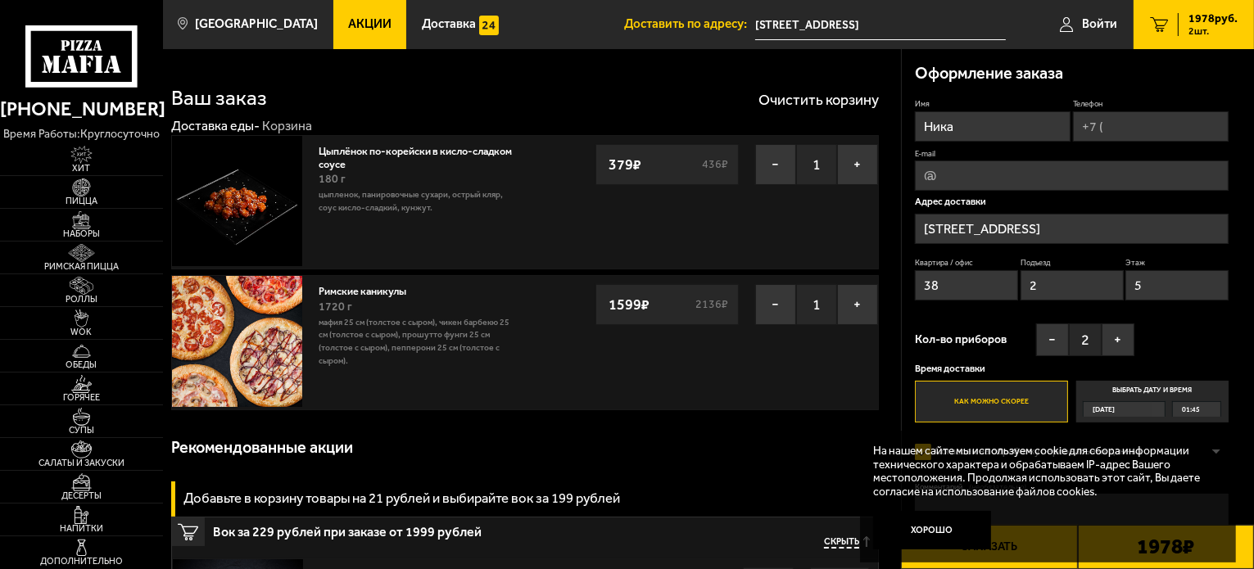
type input "[PHONE_NUMBER]"
click at [1120, 175] on input "E-mail" at bounding box center [1072, 177] width 314 height 30
type input "[PERSON_NAME][EMAIL_ADDRESS][DOMAIN_NAME]"
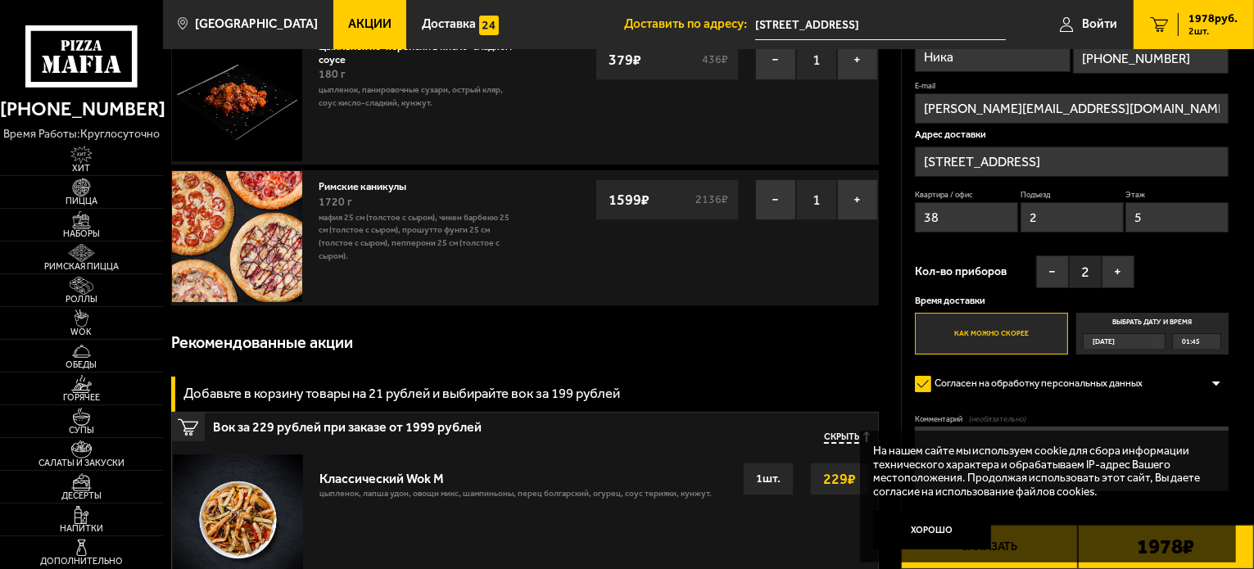
scroll to position [105, 0]
click at [962, 521] on button "Хорошо" at bounding box center [932, 530] width 118 height 39
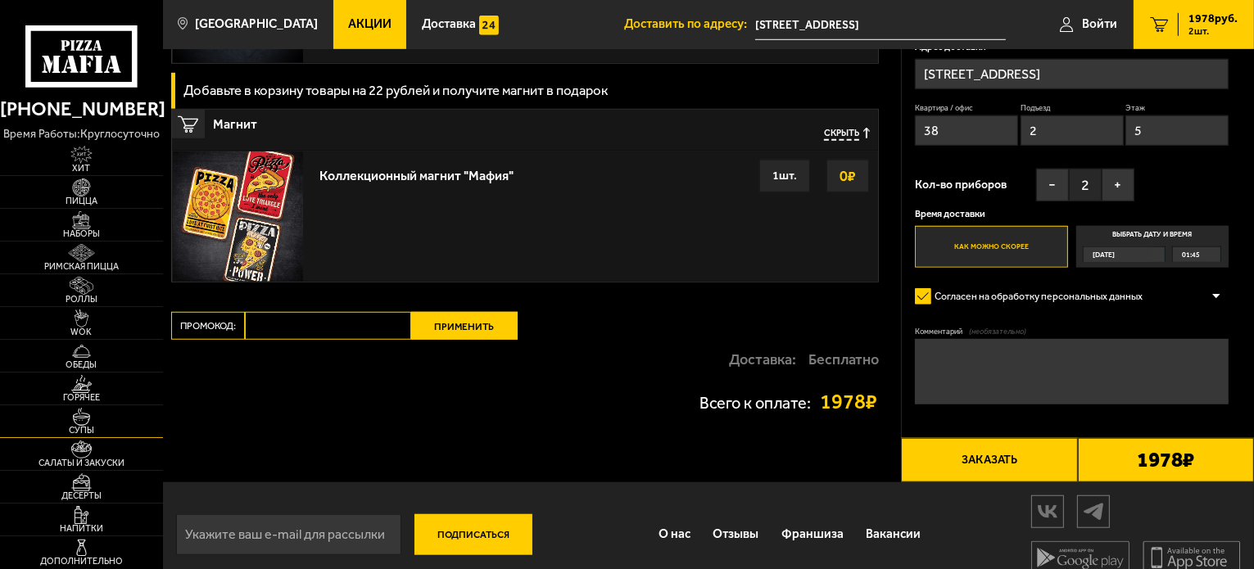
scroll to position [1337, 0]
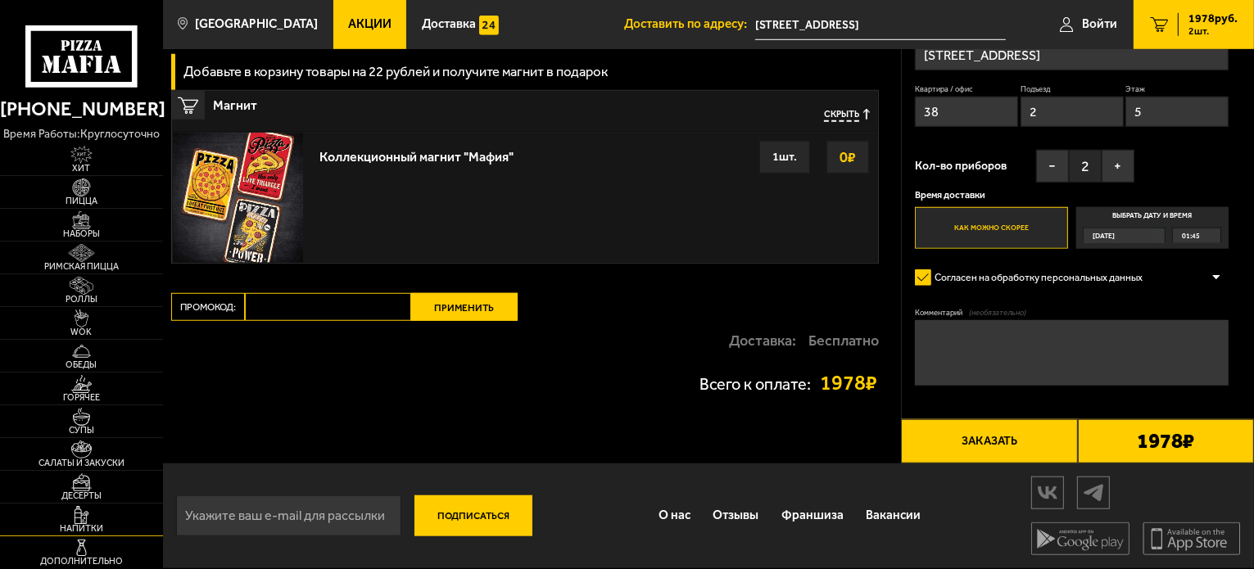
click at [82, 524] on span "Напитки" at bounding box center [81, 528] width 163 height 9
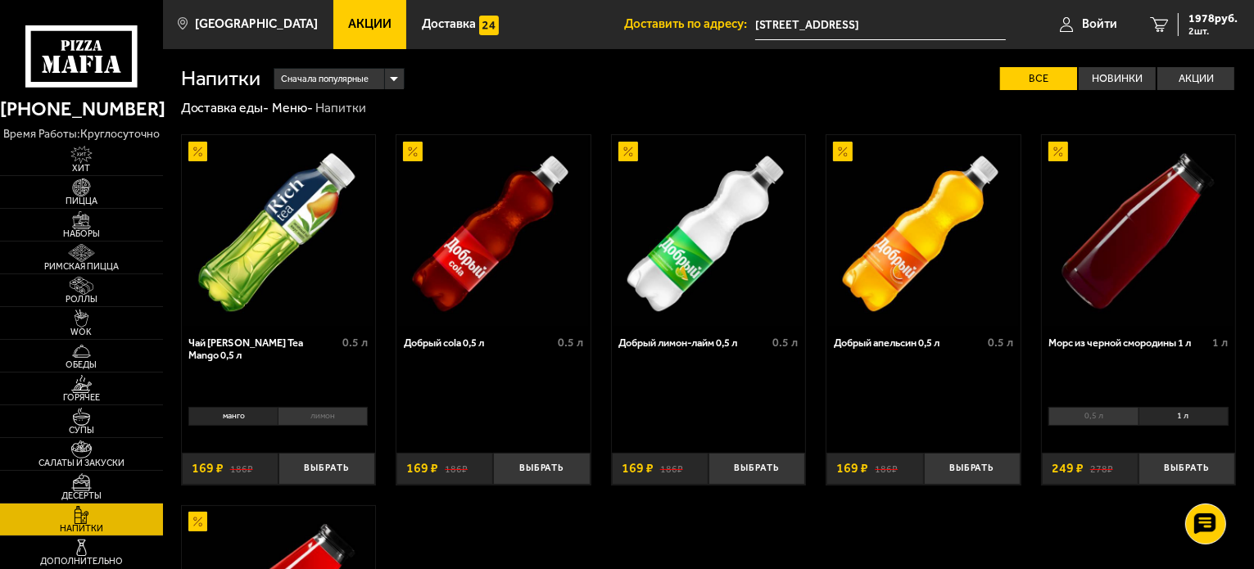
scroll to position [436, 0]
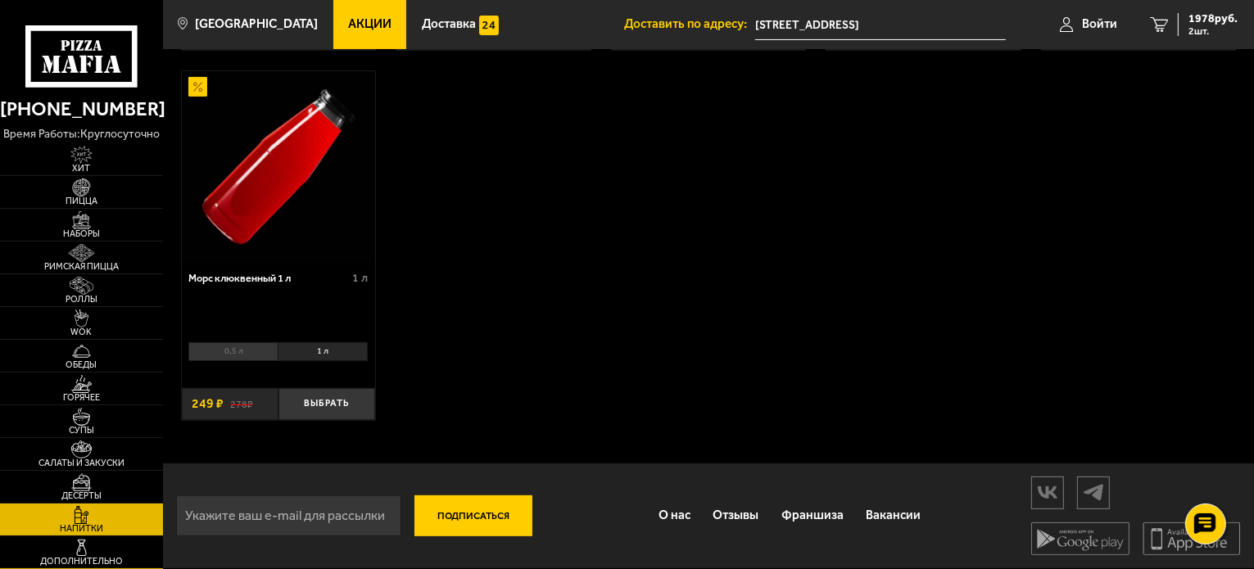
click at [121, 543] on link "Дополнительно" at bounding box center [81, 552] width 163 height 32
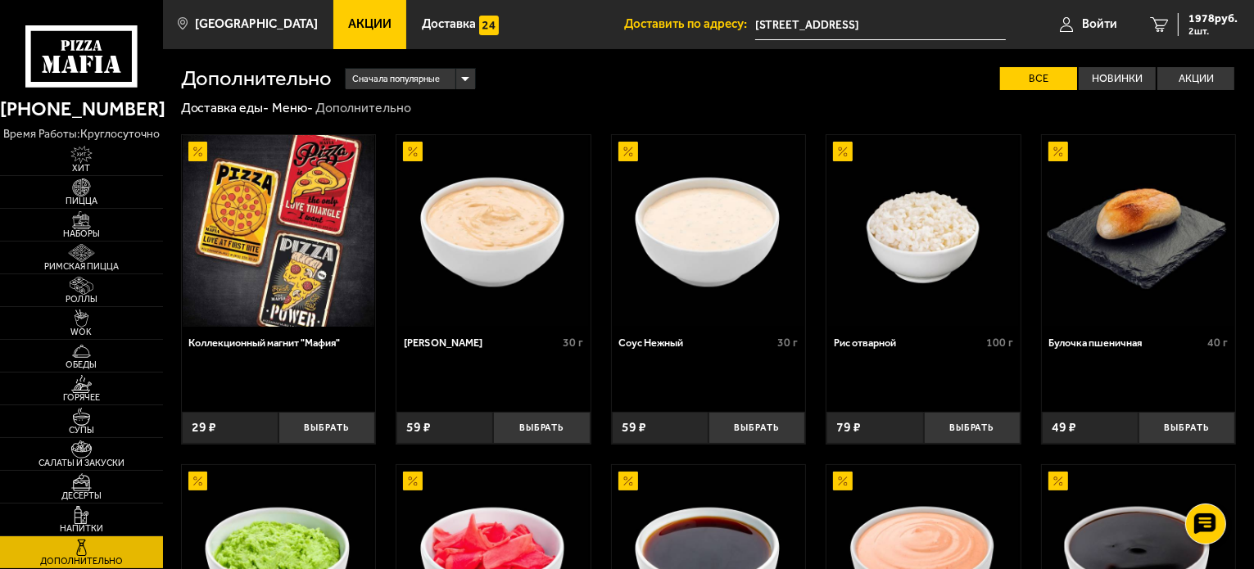
click at [474, 267] on img at bounding box center [494, 231] width 192 height 192
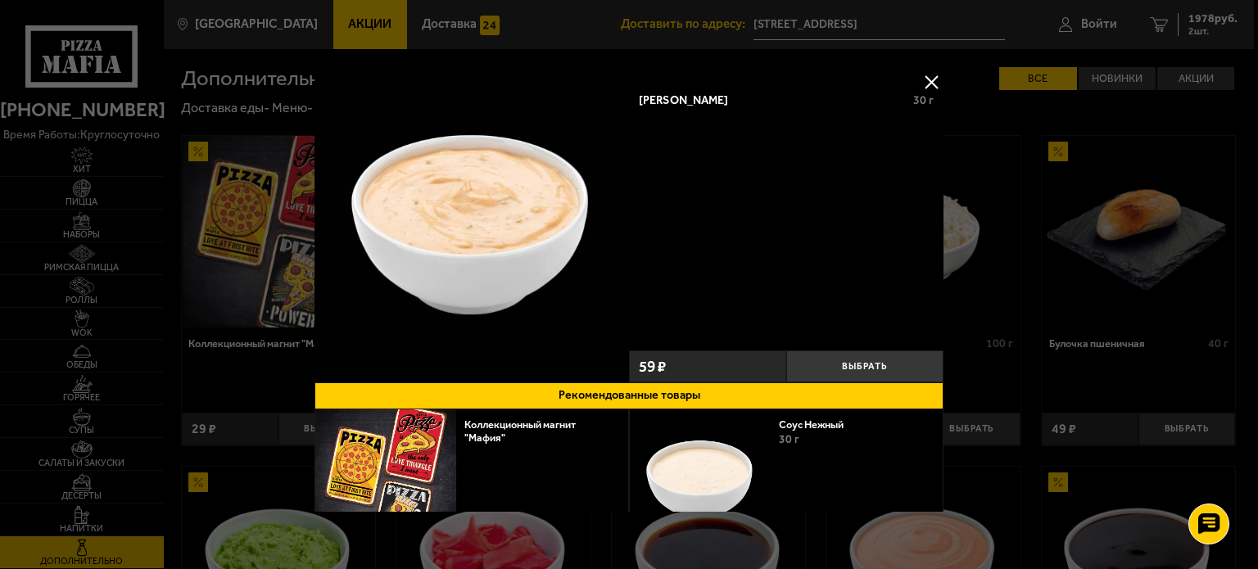
click at [925, 88] on button at bounding box center [931, 82] width 25 height 25
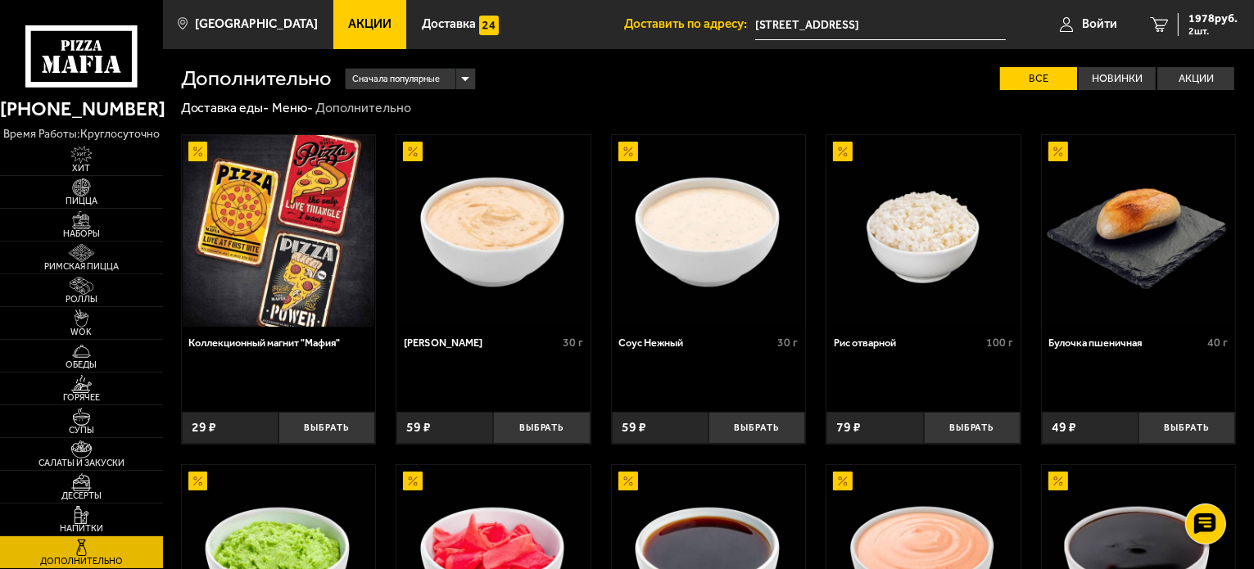
click at [730, 247] on img at bounding box center [709, 231] width 192 height 192
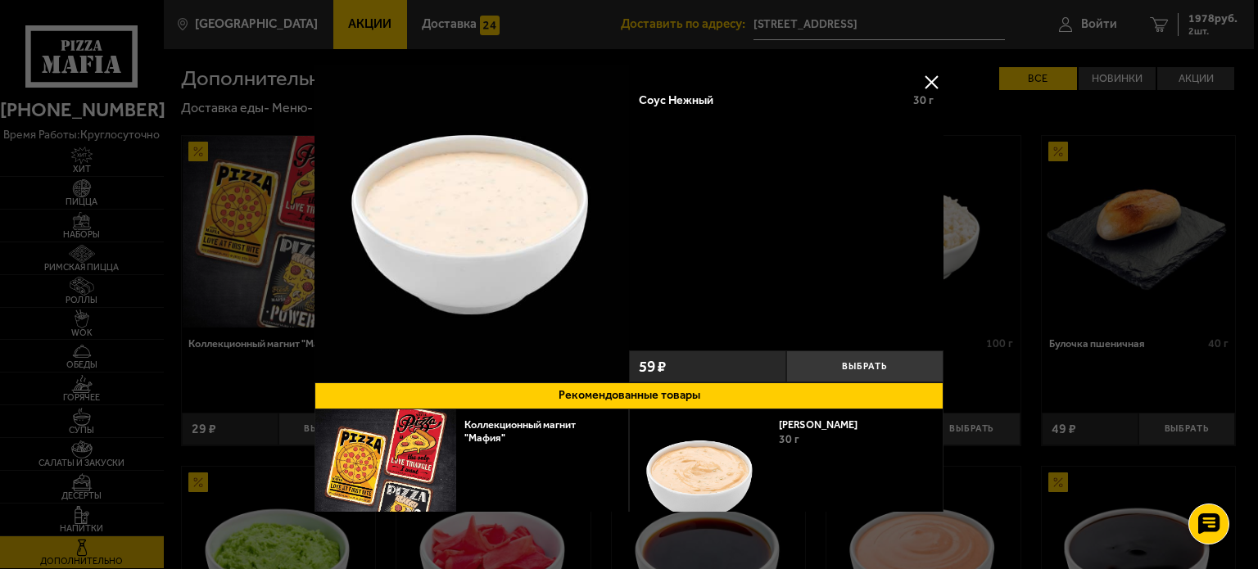
click at [495, 233] on img at bounding box center [471, 223] width 314 height 314
click at [964, 131] on div at bounding box center [629, 284] width 1258 height 569
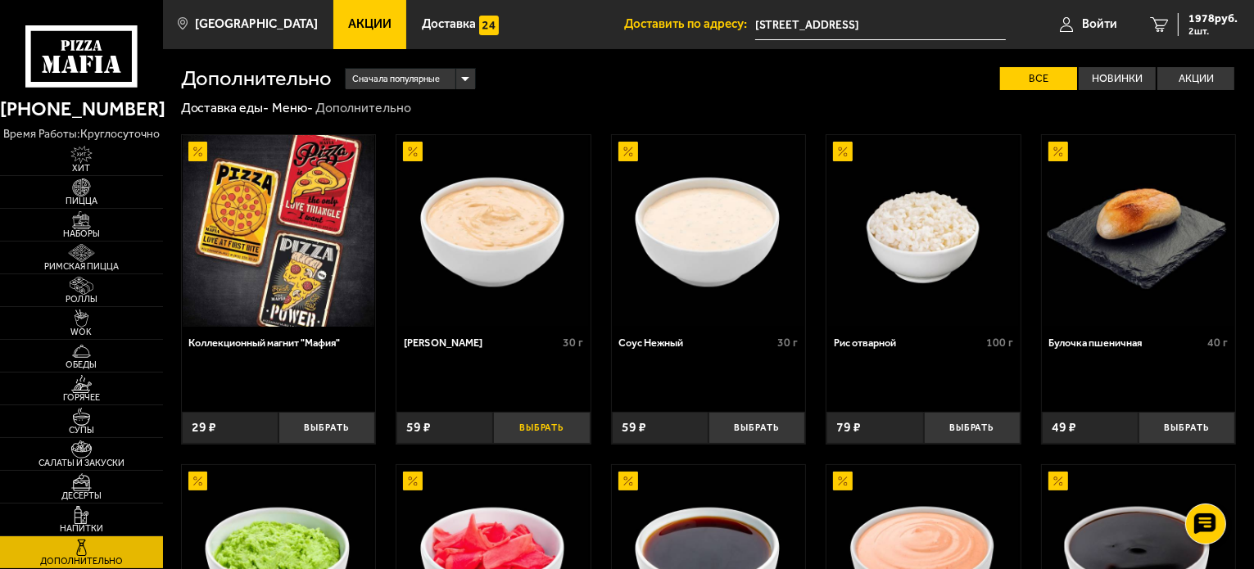
click at [534, 428] on button "Выбрать" at bounding box center [541, 428] width 97 height 32
click at [1197, 32] on span "3 шт." at bounding box center [1212, 31] width 49 height 10
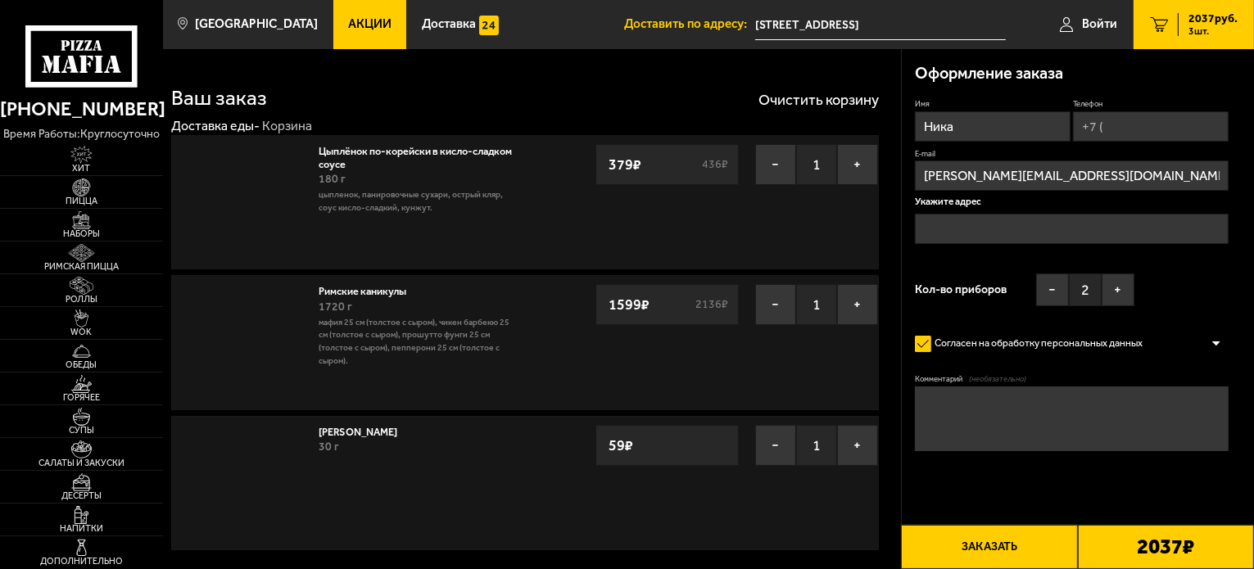
type input "[STREET_ADDRESS]"
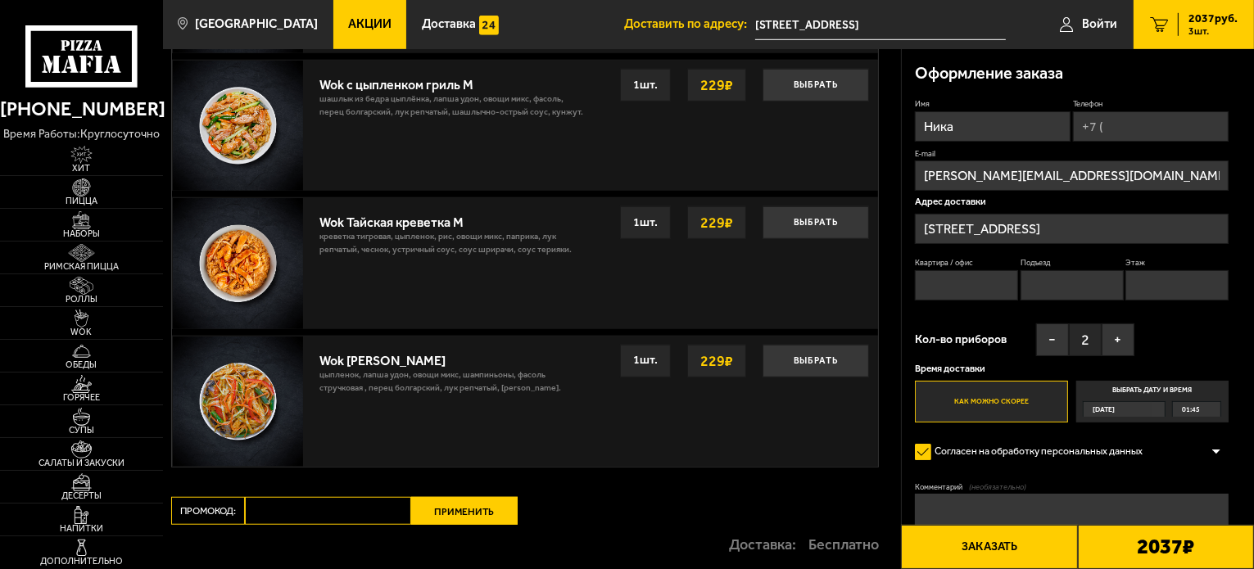
scroll to position [1193, 0]
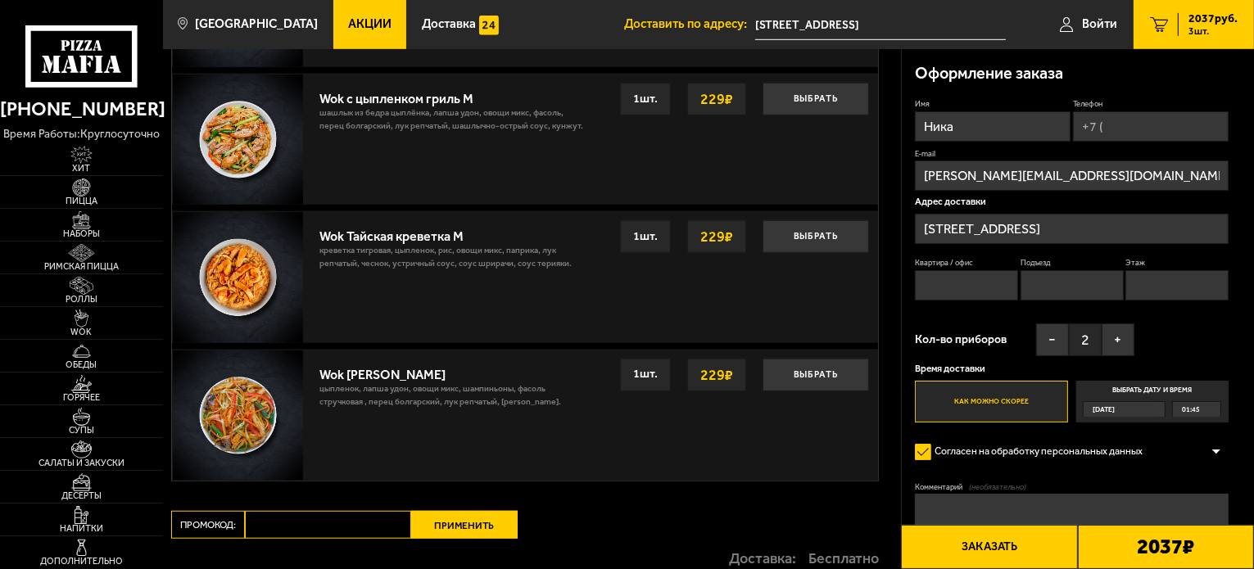
click at [973, 298] on input "Квартира / офис" at bounding box center [966, 285] width 103 height 30
type input "38"
click at [1070, 262] on label "Подъезд" at bounding box center [1071, 262] width 103 height 11
click at [1070, 270] on input "Подъезд" at bounding box center [1071, 285] width 103 height 30
click at [1059, 287] on input "Подъезд" at bounding box center [1071, 285] width 103 height 30
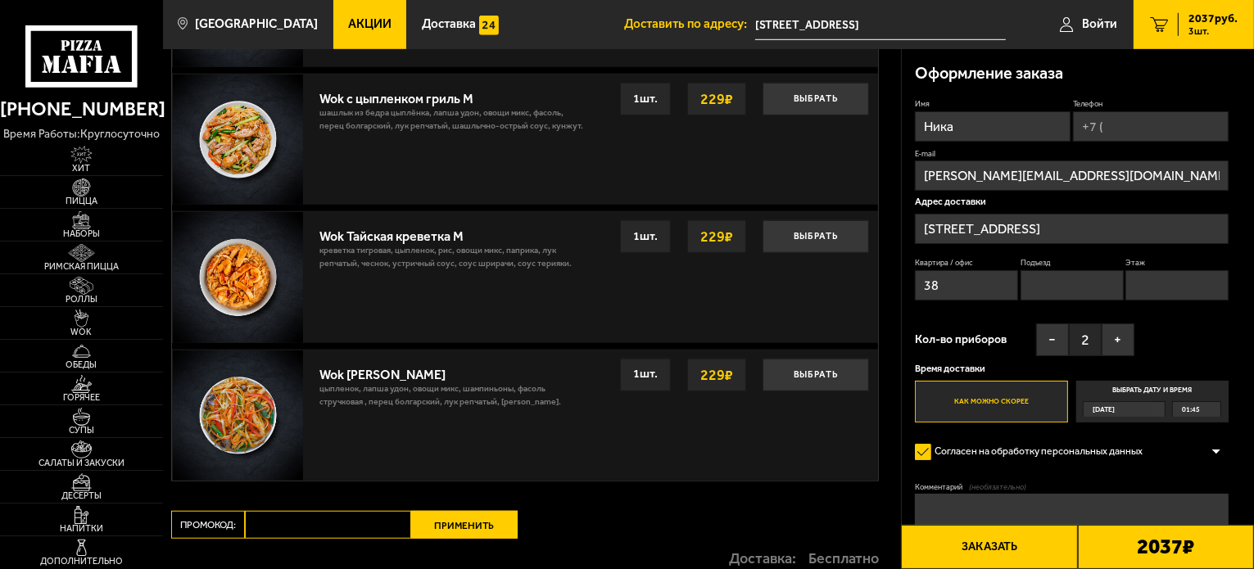
type input "2"
click at [1137, 265] on label "Этаж" at bounding box center [1176, 262] width 103 height 11
click at [1137, 270] on input "Этаж" at bounding box center [1176, 285] width 103 height 30
click at [1137, 266] on label "Этаж" at bounding box center [1176, 262] width 103 height 11
click at [1137, 270] on input "Этаж" at bounding box center [1176, 285] width 103 height 30
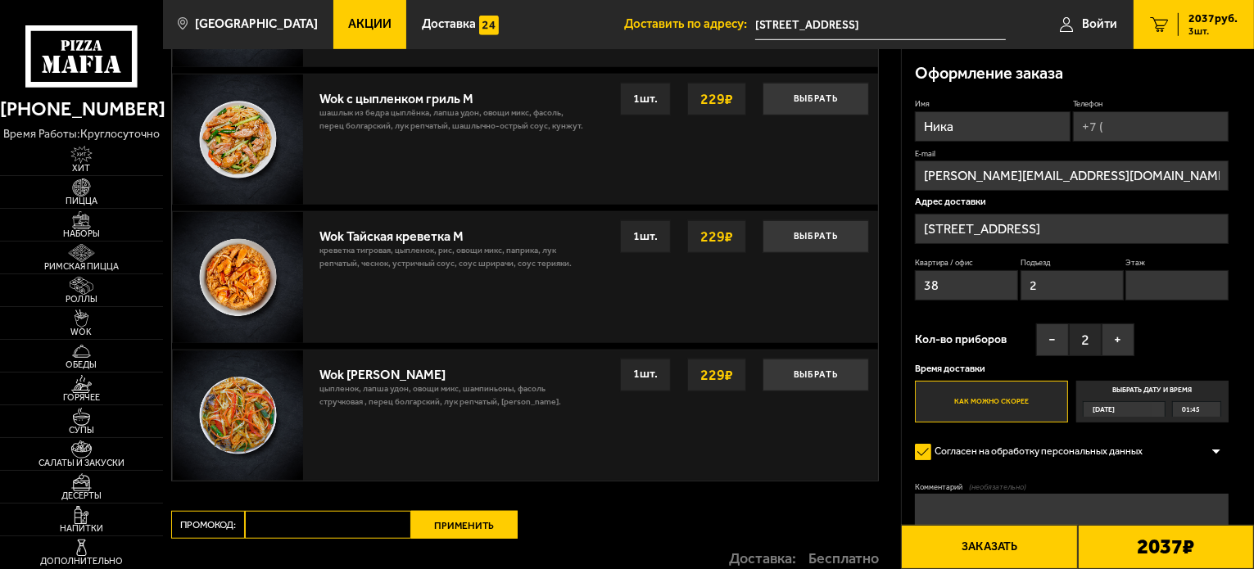
click at [1137, 278] on input "Этаж" at bounding box center [1176, 285] width 103 height 30
type input "5"
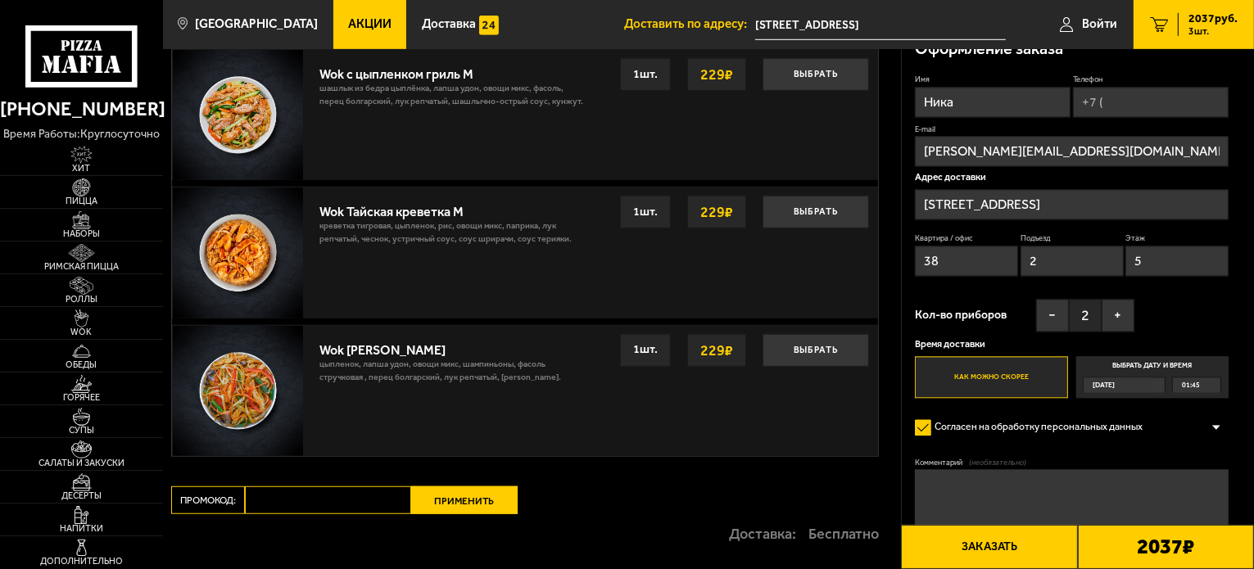
click at [1108, 106] on input "Телефон" at bounding box center [1151, 102] width 156 height 30
type input "[PHONE_NUMBER]"
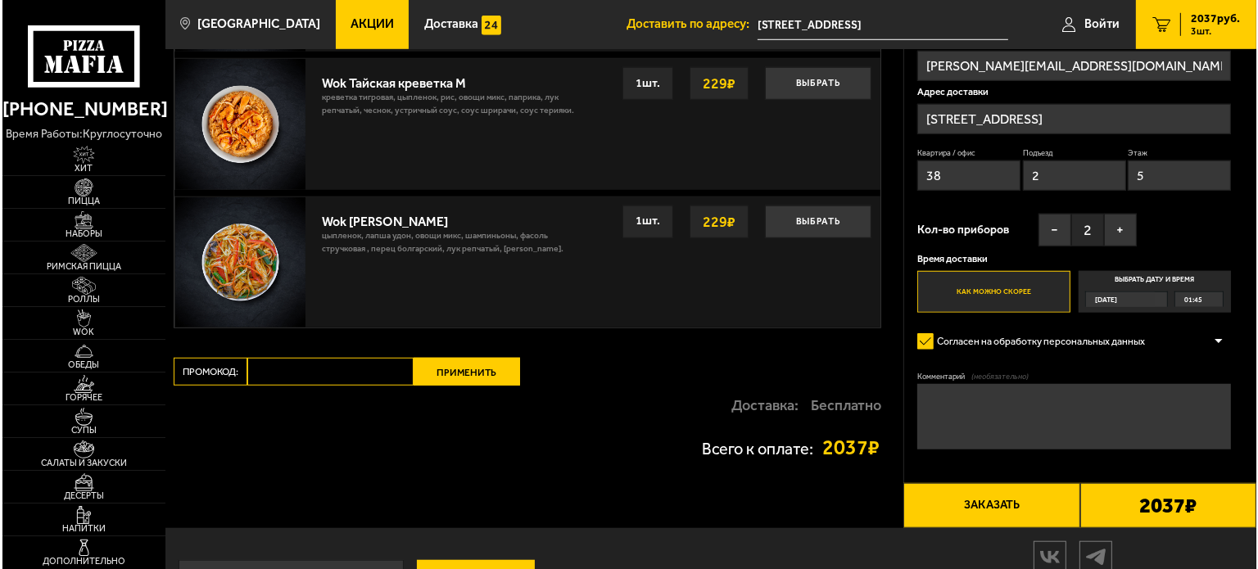
scroll to position [1411, 0]
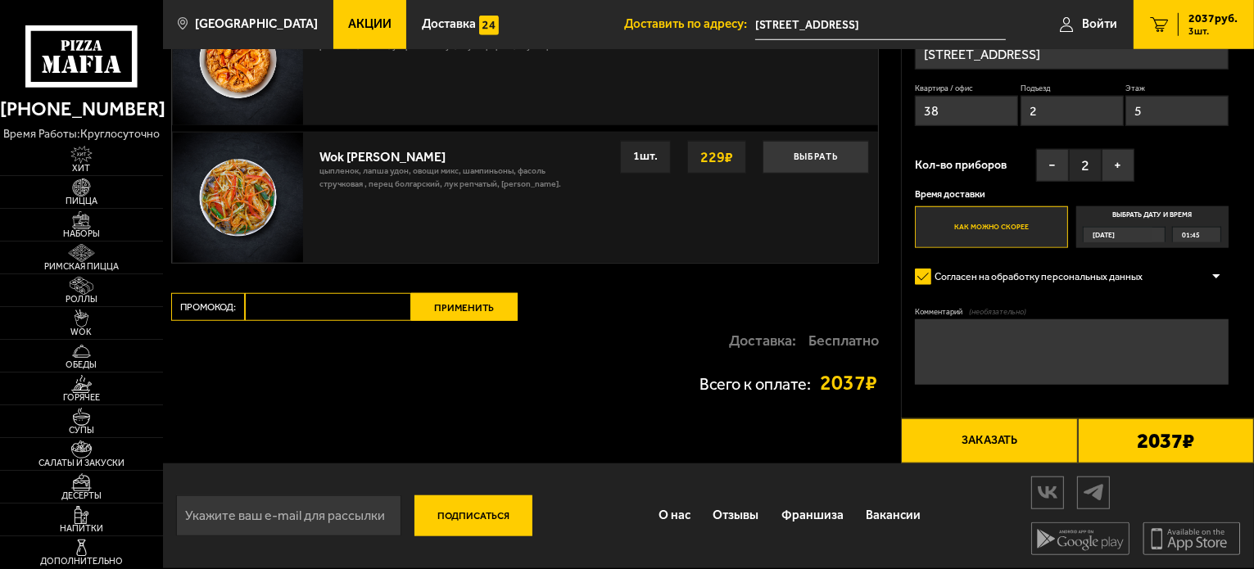
click at [988, 438] on button "Заказать" at bounding box center [989, 440] width 176 height 44
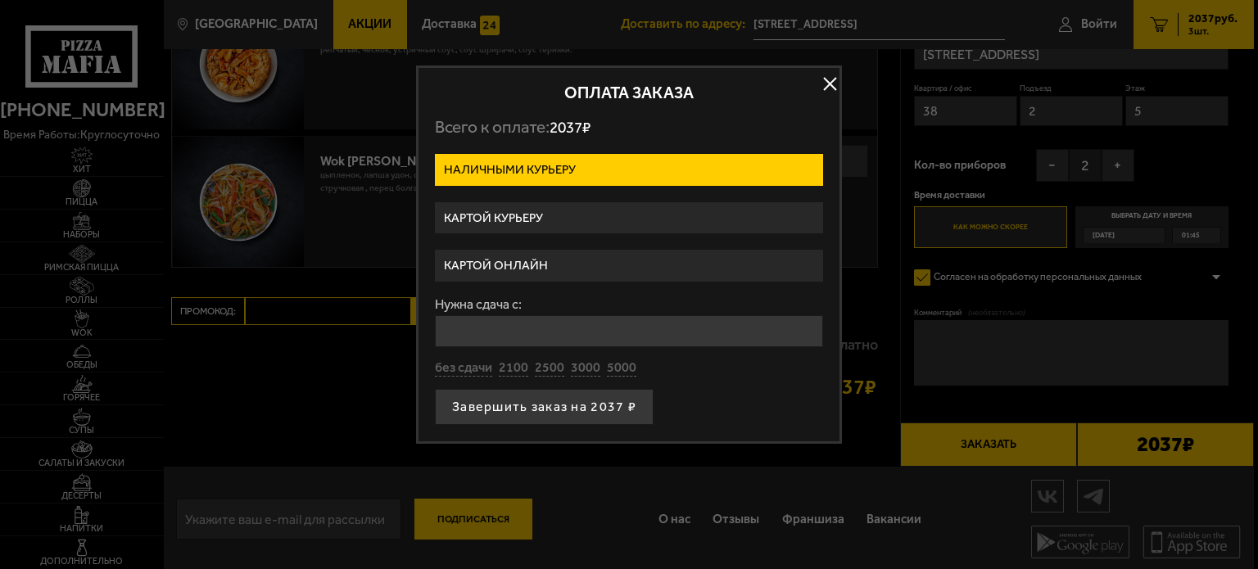
drag, startPoint x: 568, startPoint y: 277, endPoint x: 563, endPoint y: 247, distance: 30.0
click at [563, 247] on form "Наличными курьеру Картой курьеру Картой онлайн Нужна сдача с: без сдачи 2100 25…" at bounding box center [629, 289] width 388 height 271
click at [563, 228] on label "Картой курьеру" at bounding box center [629, 218] width 388 height 32
click at [0, 0] on input "Картой курьеру" at bounding box center [0, 0] width 0 height 0
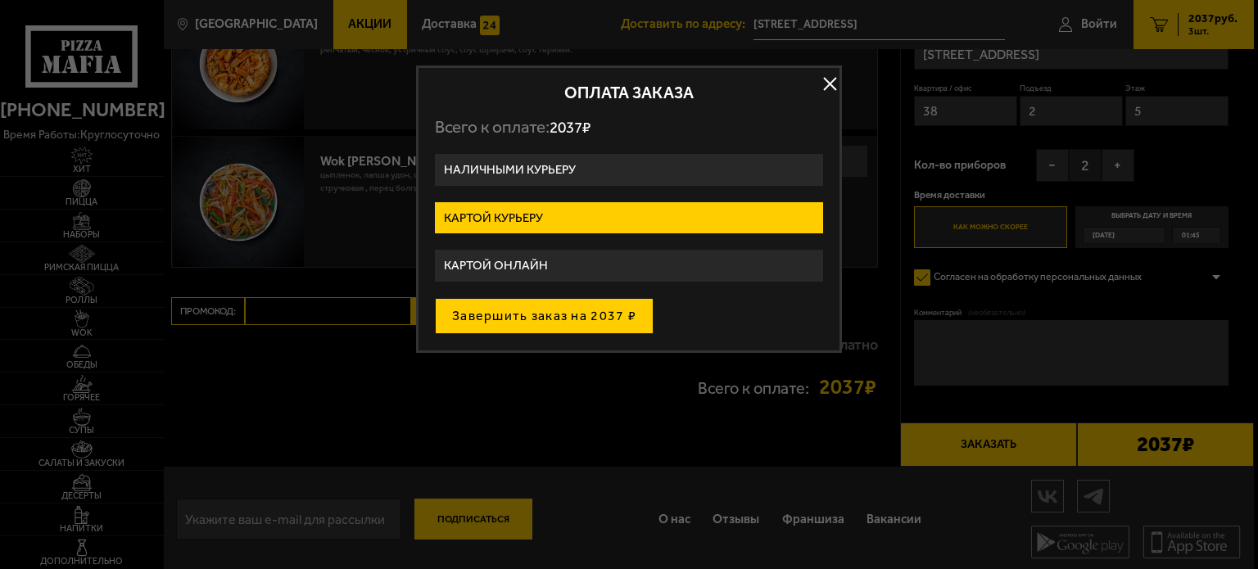
click at [563, 323] on button "Завершить заказ на 2037 ₽" at bounding box center [544, 316] width 219 height 36
